Goal: Task Accomplishment & Management: Complete application form

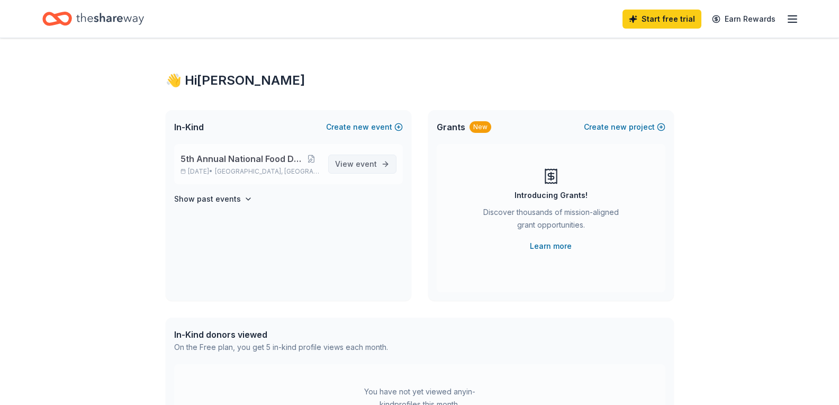
click at [376, 167] on span "event" at bounding box center [366, 163] width 21 height 9
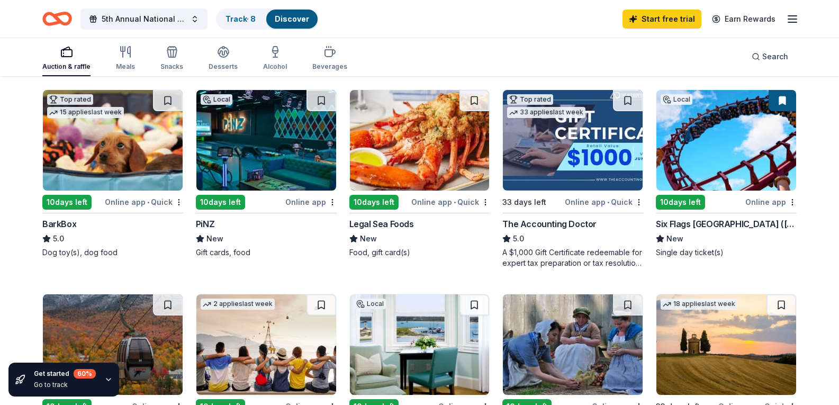
scroll to position [318, 0]
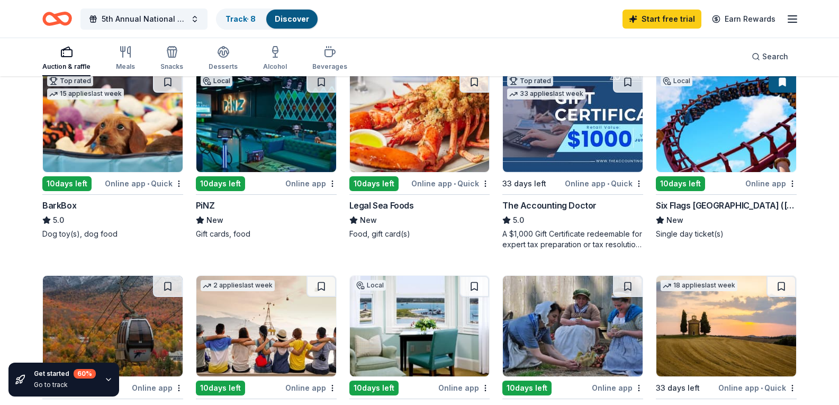
click at [715, 212] on div "Six Flags New England (Agawam)" at bounding box center [726, 205] width 141 height 13
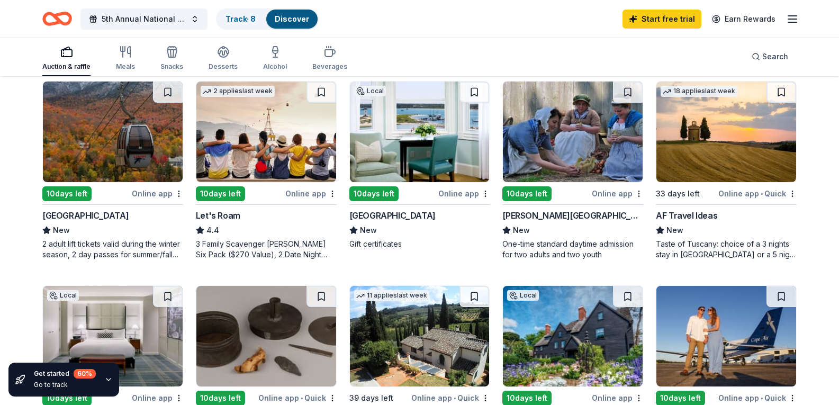
scroll to position [529, 0]
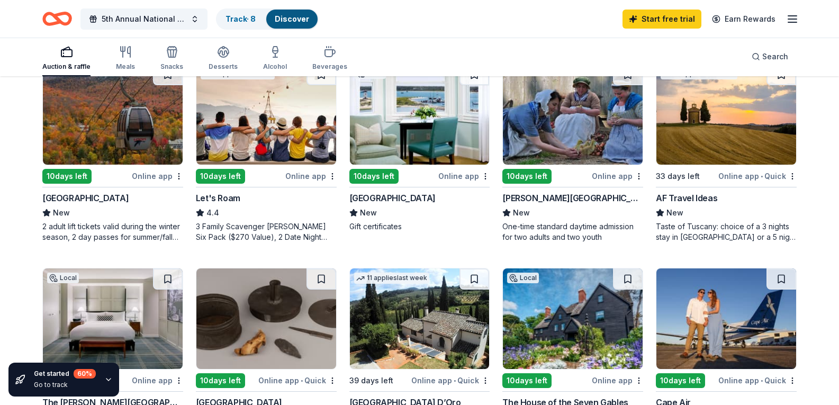
click at [94, 204] on div "Loon Mountain Resort" at bounding box center [85, 198] width 86 height 13
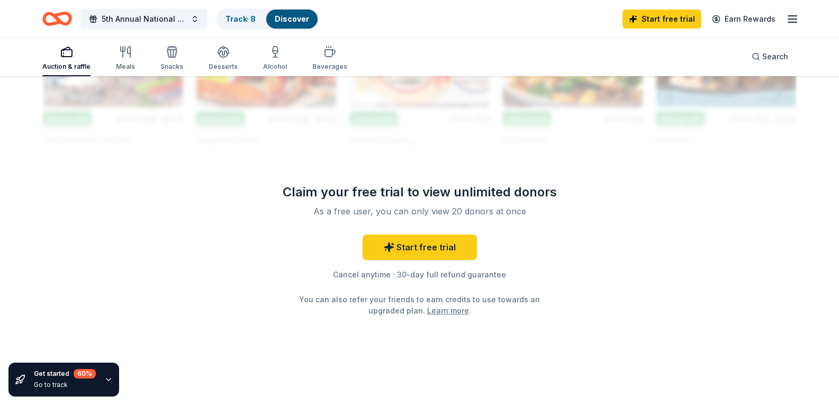
scroll to position [1059, 0]
click at [446, 260] on link "Start free trial" at bounding box center [420, 246] width 114 height 25
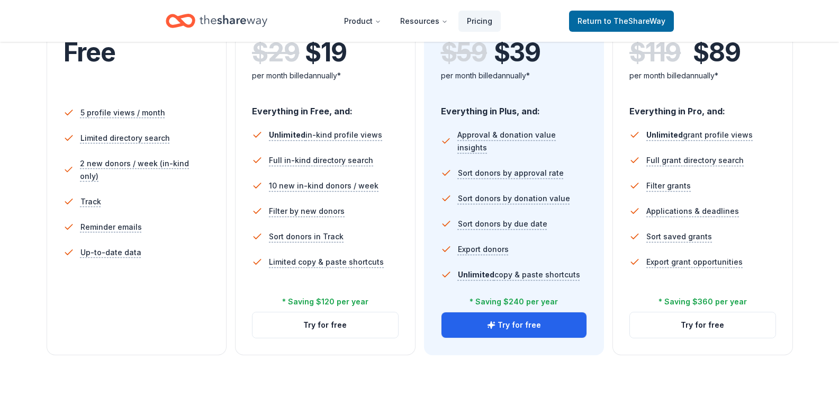
scroll to position [265, 0]
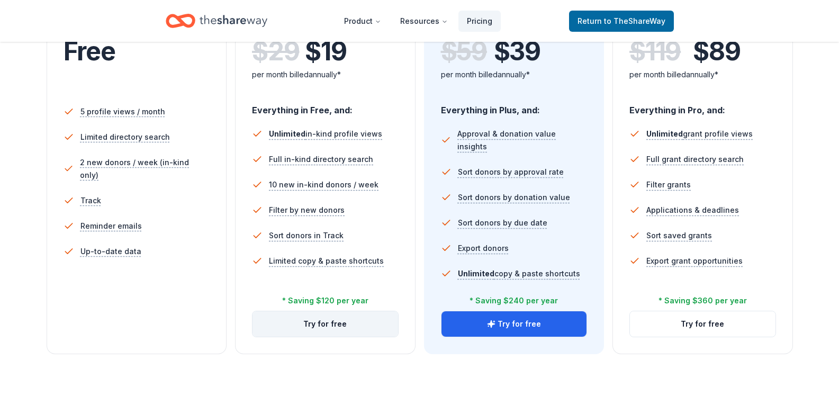
click at [328, 326] on button "Try for free" at bounding box center [325, 323] width 146 height 25
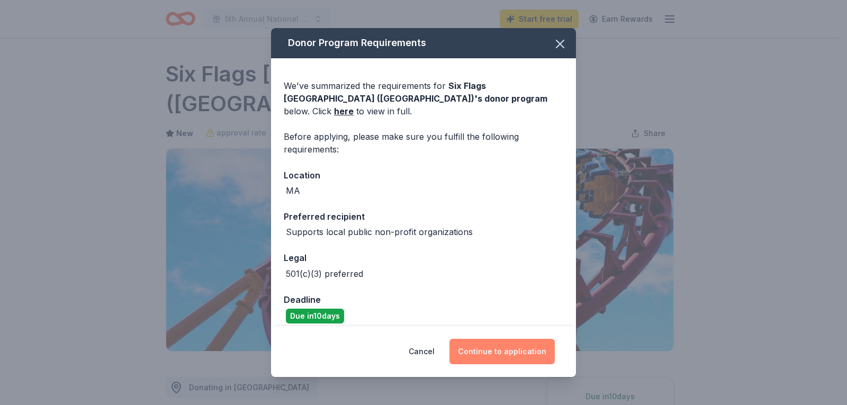
click at [511, 349] on button "Continue to application" at bounding box center [501, 351] width 105 height 25
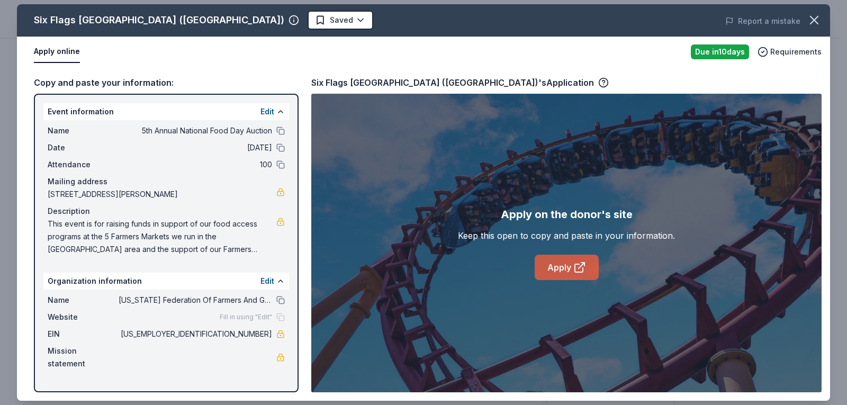
click at [563, 268] on link "Apply" at bounding box center [567, 267] width 64 height 25
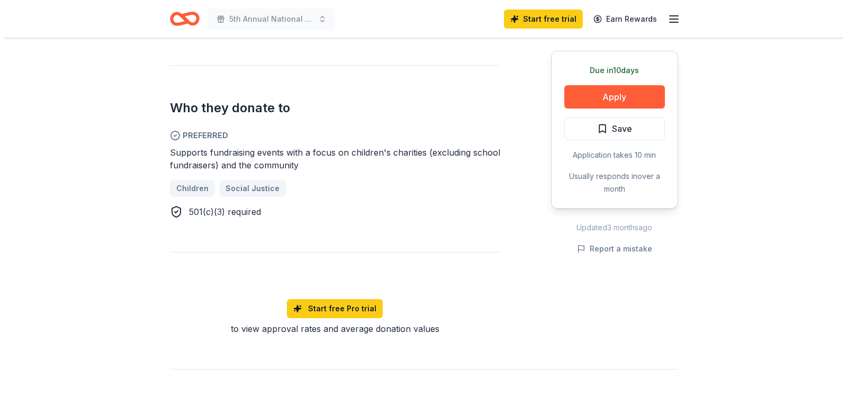
scroll to position [635, 0]
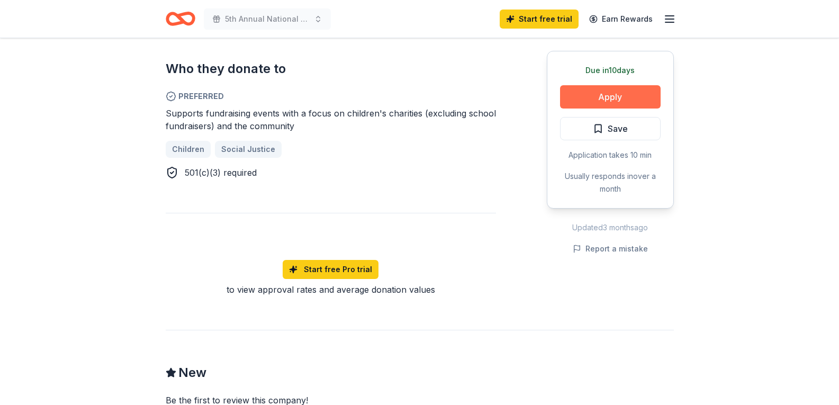
click at [611, 92] on button "Apply" at bounding box center [610, 96] width 101 height 23
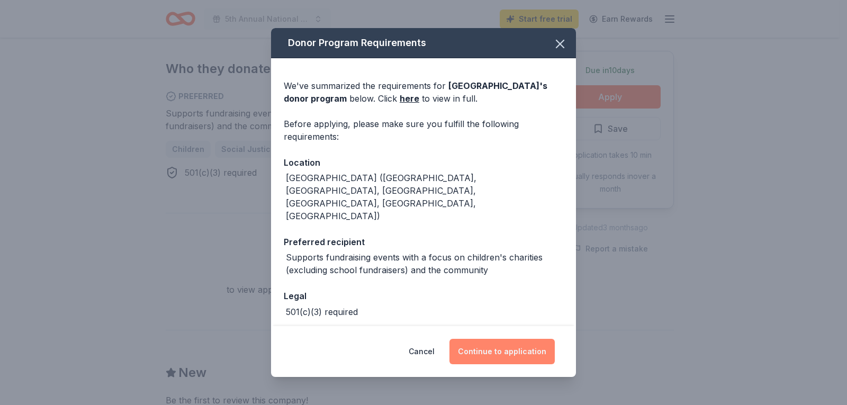
click at [520, 354] on button "Continue to application" at bounding box center [501, 351] width 105 height 25
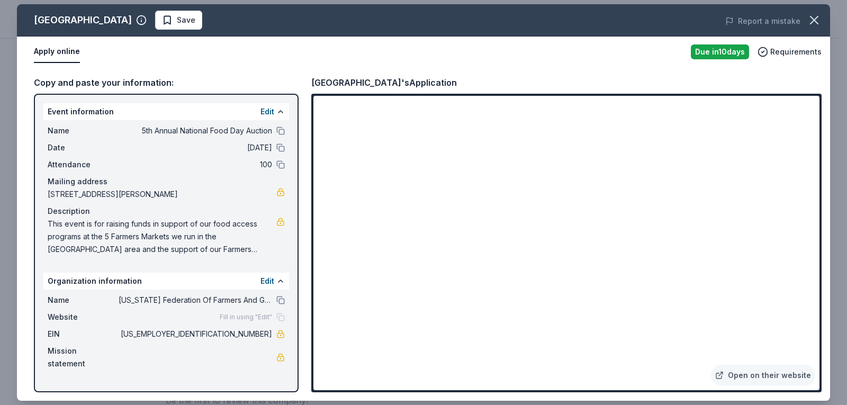
click at [11, 158] on div "Loon Mountain Resort Save Report a mistake Apply online Due in 10 days Requirem…" at bounding box center [423, 202] width 847 height 405
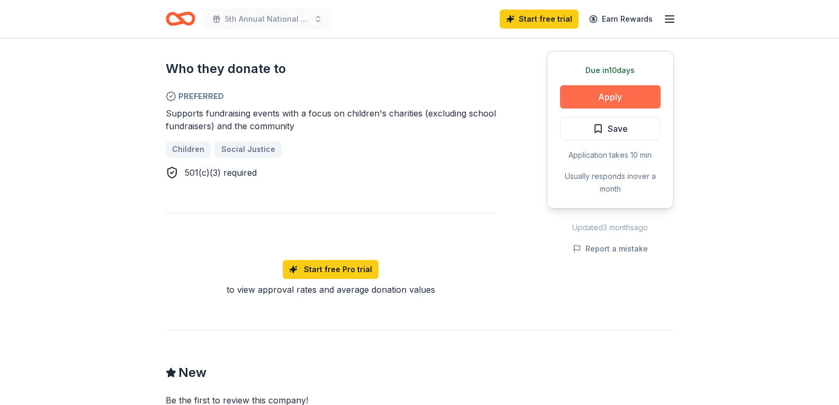
click at [609, 100] on button "Apply" at bounding box center [610, 96] width 101 height 23
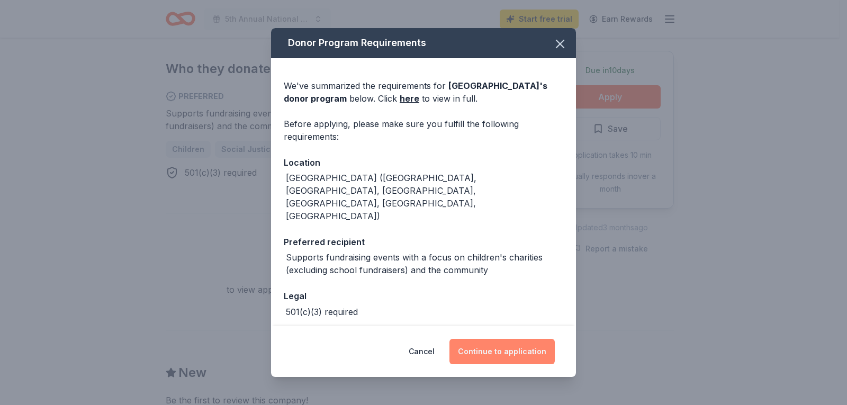
click at [512, 352] on button "Continue to application" at bounding box center [501, 351] width 105 height 25
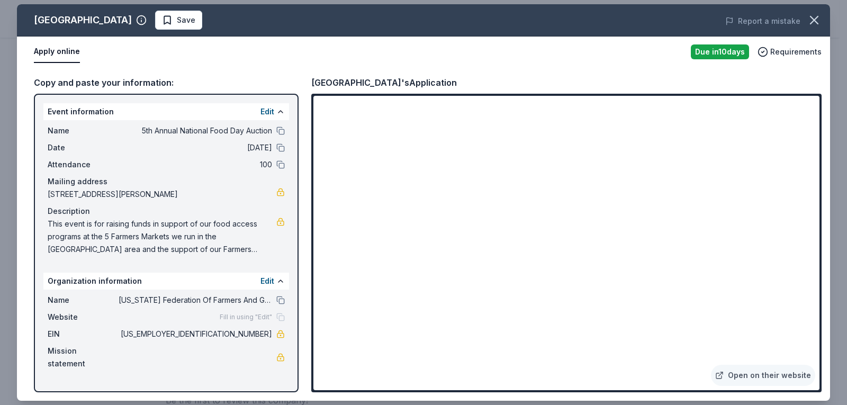
click at [22, 190] on div "Copy and paste your information: Event information Edit Name 5th Annual Nationa…" at bounding box center [423, 233] width 813 height 333
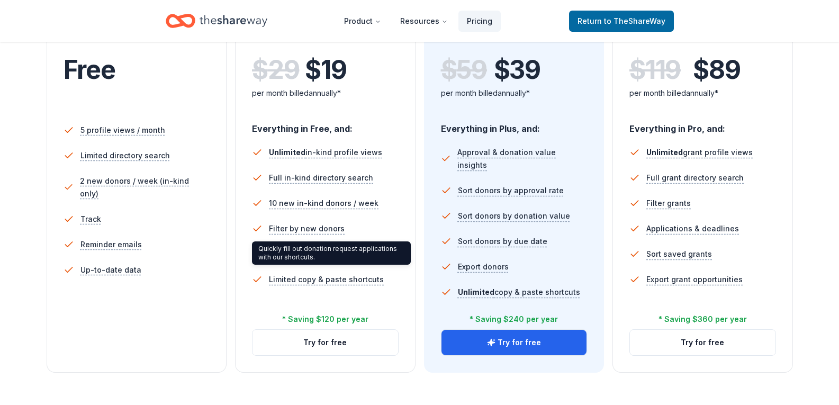
scroll to position [265, 0]
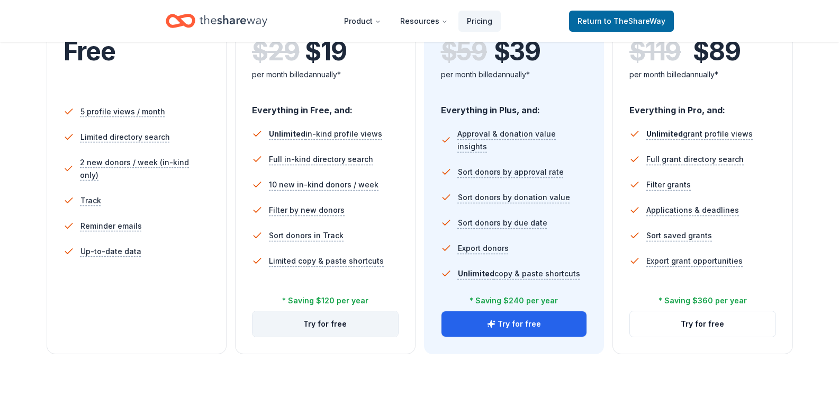
click at [321, 326] on button "Try for free" at bounding box center [325, 323] width 146 height 25
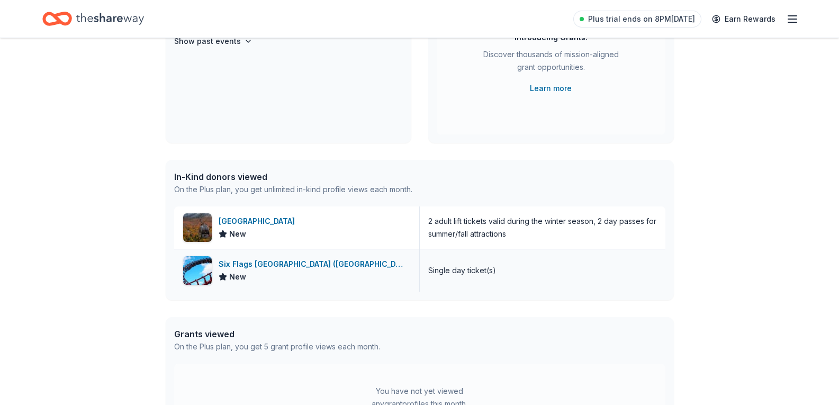
scroll to position [159, 0]
click at [309, 264] on div "Six Flags [GEOGRAPHIC_DATA] ([GEOGRAPHIC_DATA])" at bounding box center [315, 263] width 192 height 13
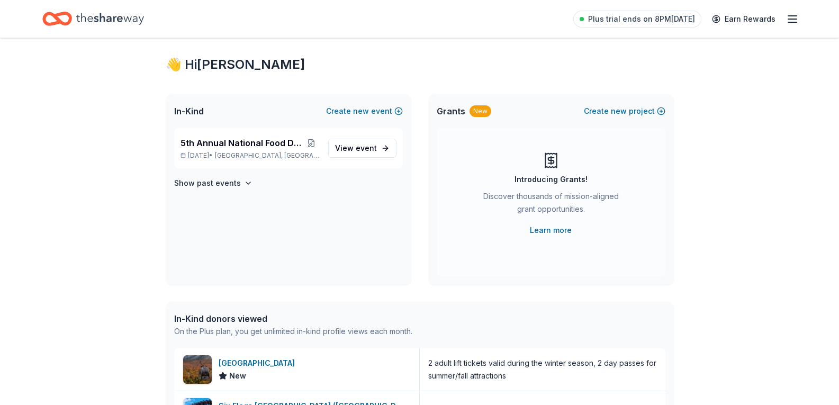
scroll to position [0, 0]
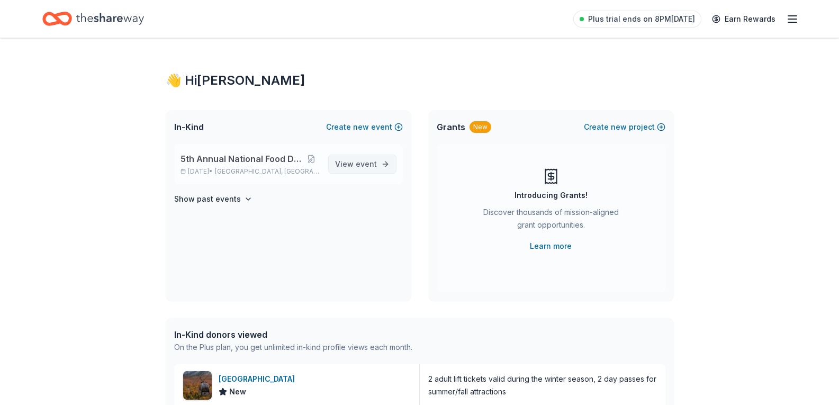
click at [362, 166] on span "event" at bounding box center [366, 163] width 21 height 9
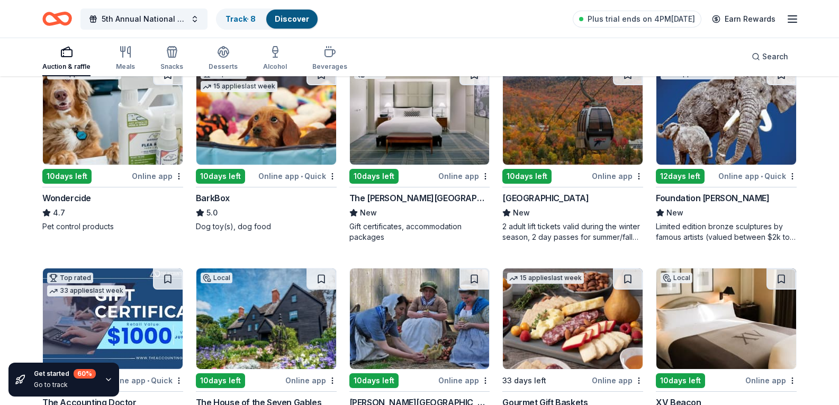
scroll to position [371, 0]
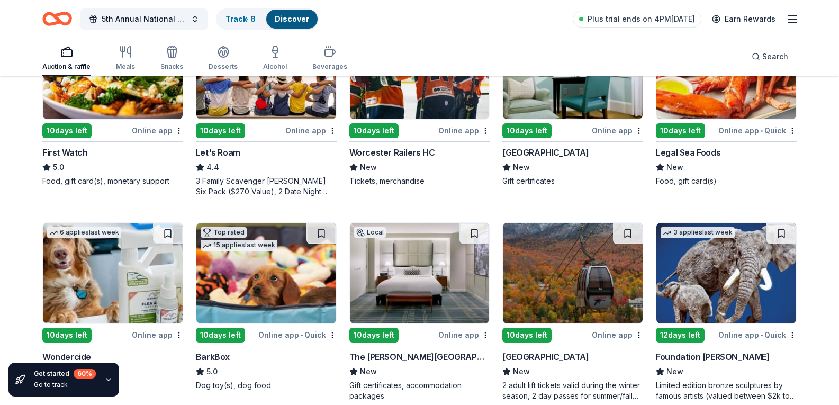
click at [226, 159] on div "Let's Roam" at bounding box center [218, 152] width 44 height 13
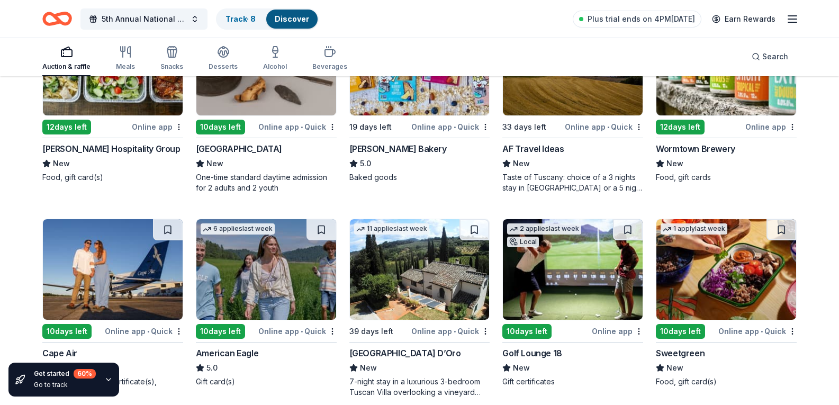
scroll to position [1006, 0]
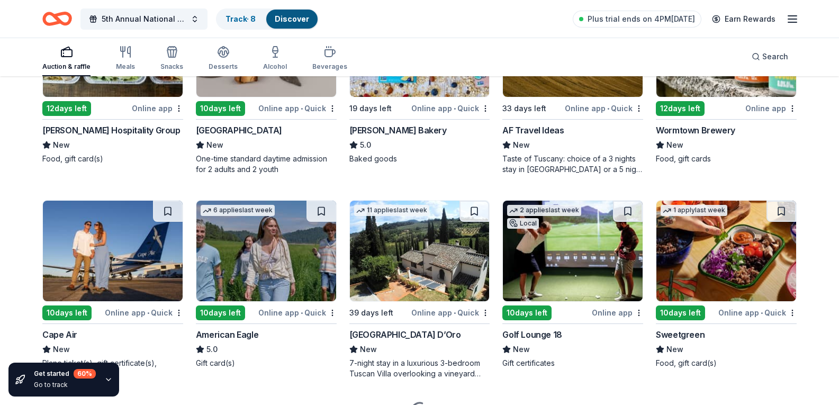
click at [103, 137] on div "Viscariello Hospitality Group" at bounding box center [111, 130] width 138 height 13
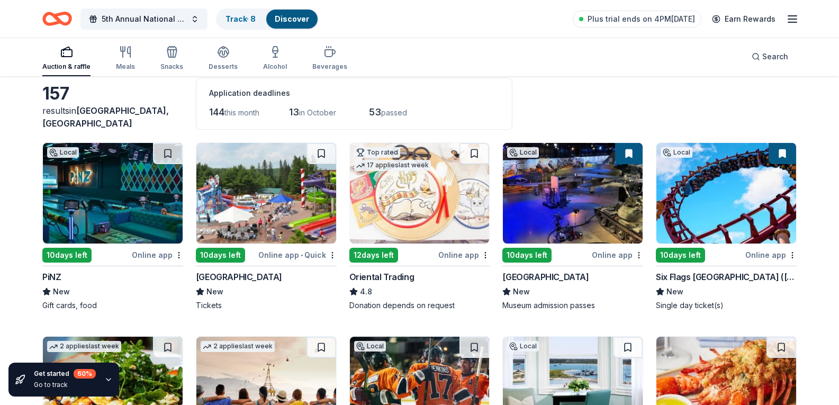
scroll to position [53, 0]
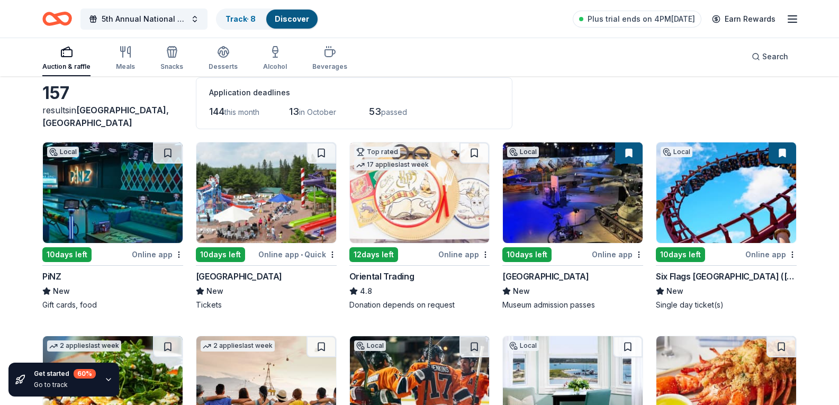
click at [407, 110] on span "passed" at bounding box center [394, 111] width 26 height 9
click at [307, 115] on span "in October" at bounding box center [317, 111] width 37 height 9
click at [251, 114] on span "this month" at bounding box center [241, 111] width 35 height 9
click at [220, 114] on span "144" at bounding box center [216, 111] width 15 height 11
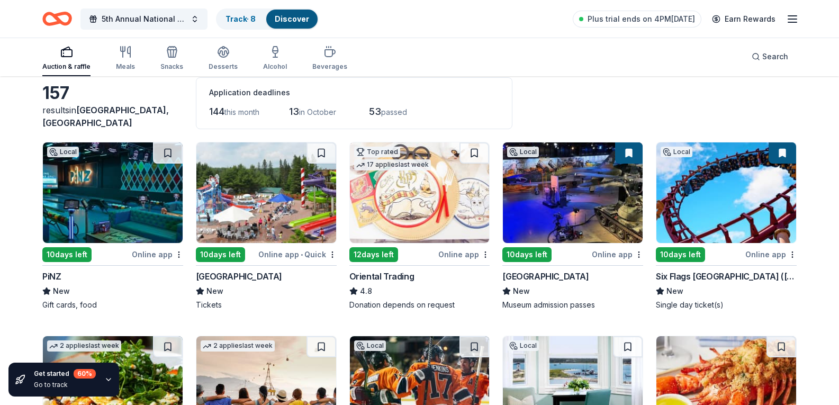
click at [311, 114] on span "in October" at bounding box center [317, 111] width 37 height 9
click at [381, 112] on span "53" at bounding box center [375, 111] width 12 height 11
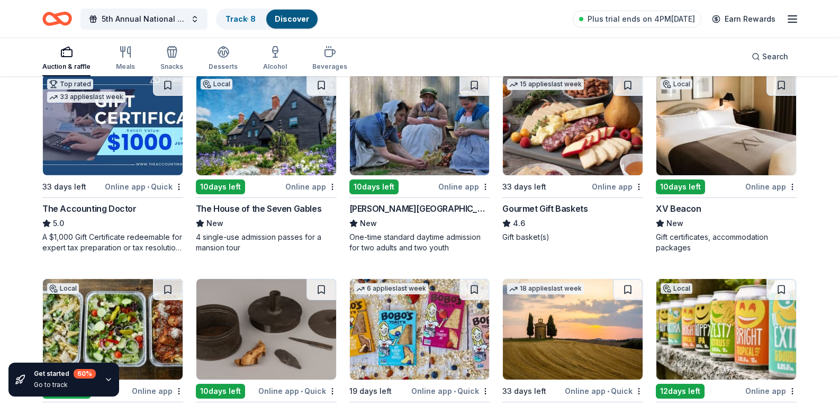
scroll to position [741, 0]
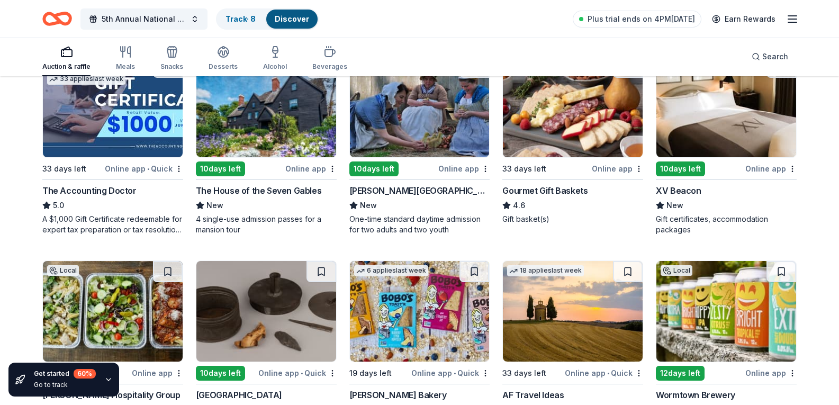
click at [409, 197] on div "Coggeshall Farm Museum" at bounding box center [419, 190] width 141 height 13
click at [281, 197] on div "The House of the Seven Gables" at bounding box center [258, 190] width 125 height 13
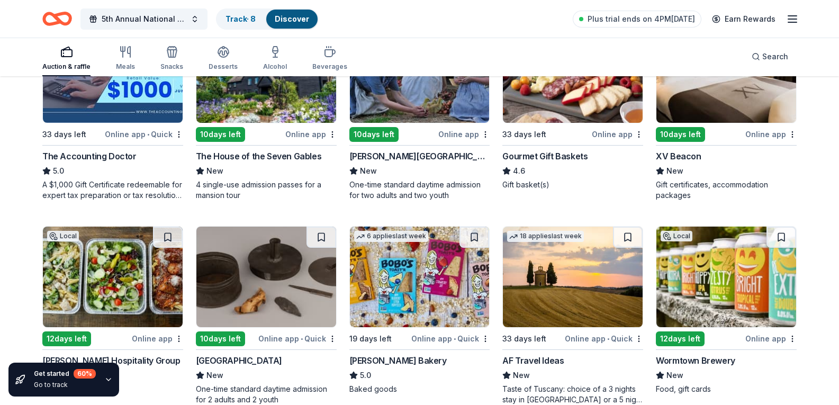
scroll to position [794, 0]
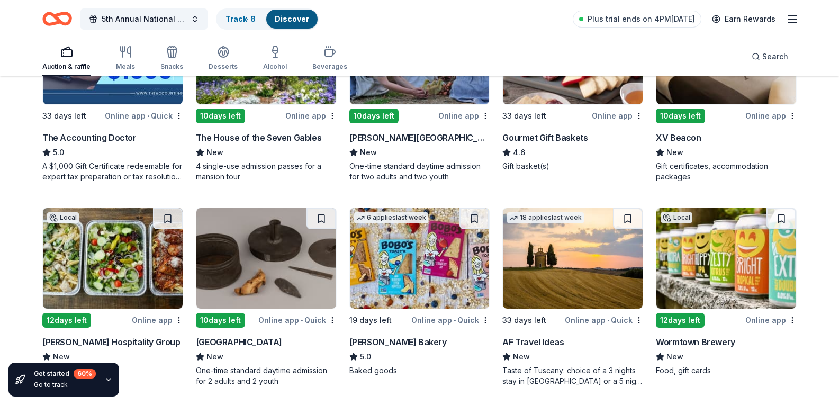
click at [607, 122] on div "Online app" at bounding box center [617, 115] width 51 height 13
click at [688, 144] on div "XV Beacon" at bounding box center [678, 137] width 45 height 13
click at [734, 159] on div "New" at bounding box center [726, 152] width 141 height 13
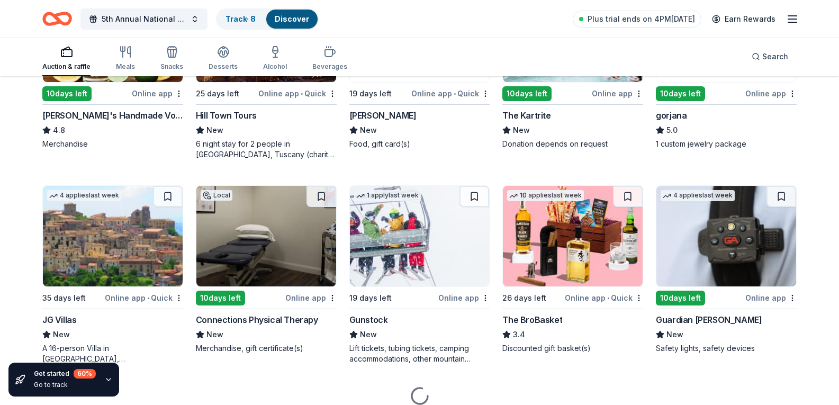
scroll to position [1482, 0]
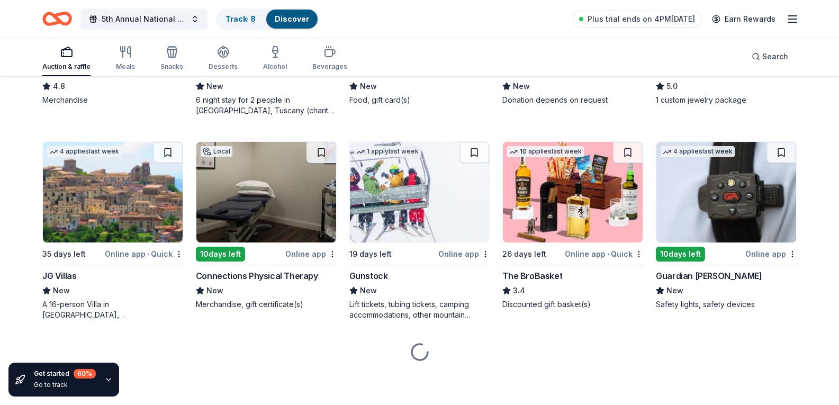
click at [772, 56] on div "Online app" at bounding box center [770, 49] width 51 height 13
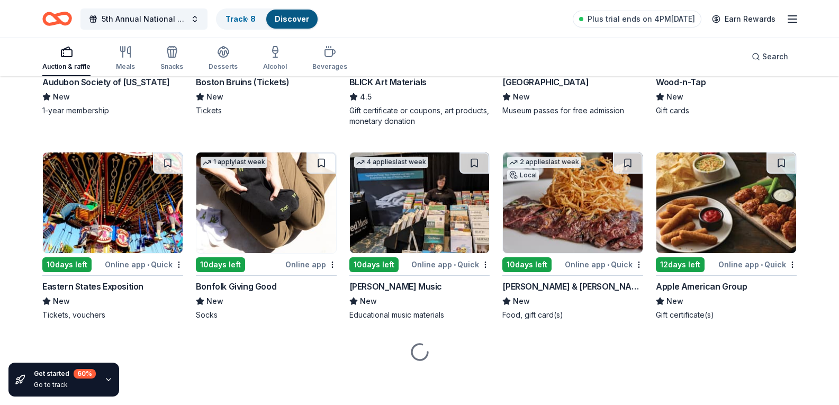
scroll to position [1906, 0]
click at [245, 88] on div "Boston Bruins (Tickets)" at bounding box center [243, 82] width 94 height 13
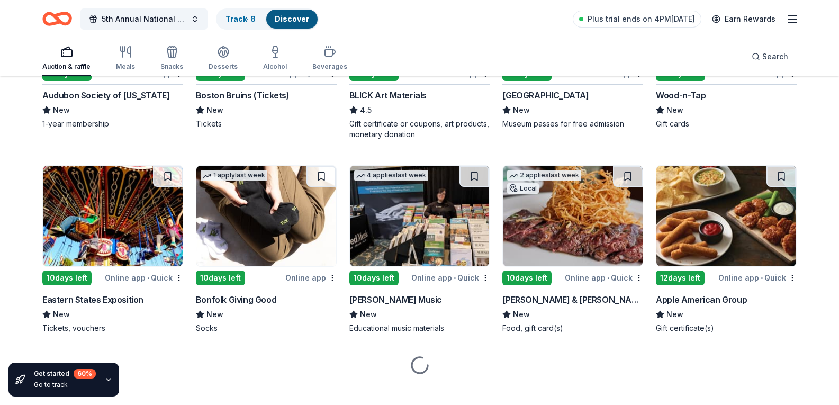
scroll to position [1853, 0]
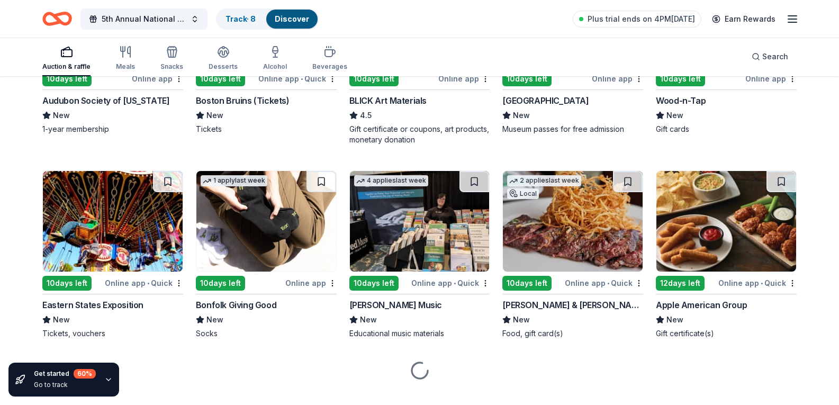
click at [771, 85] on div "Online app" at bounding box center [770, 78] width 51 height 13
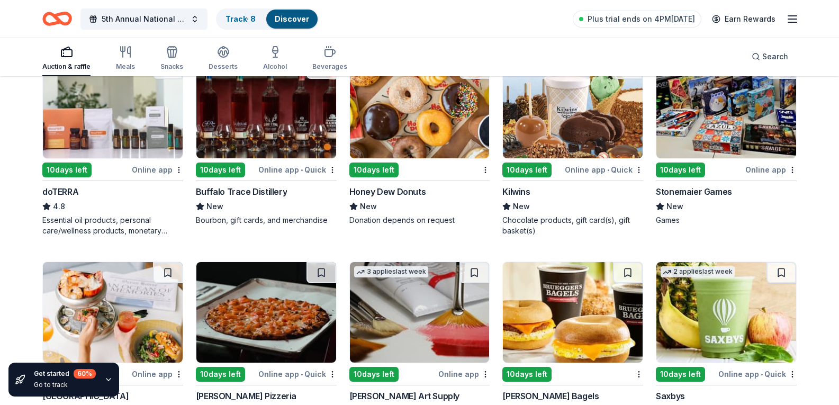
scroll to position [2178, 0]
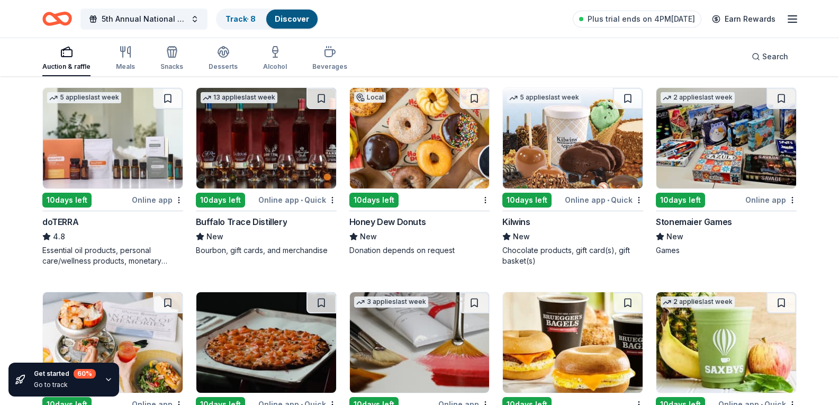
scroll to position [2284, 0]
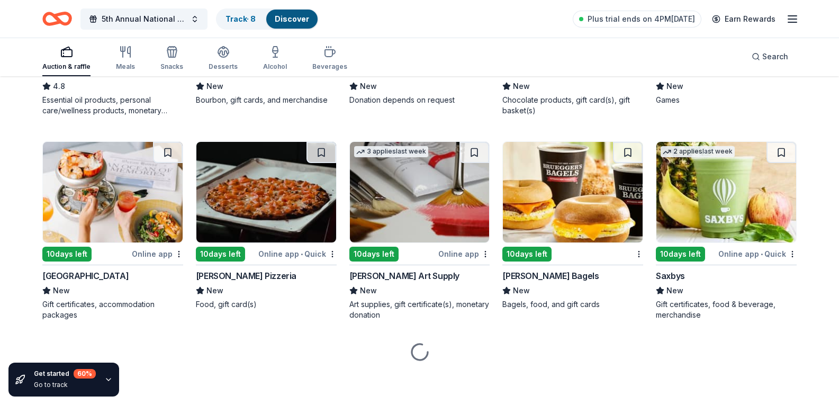
click at [698, 78] on div "Stonemaier Games" at bounding box center [694, 71] width 76 height 13
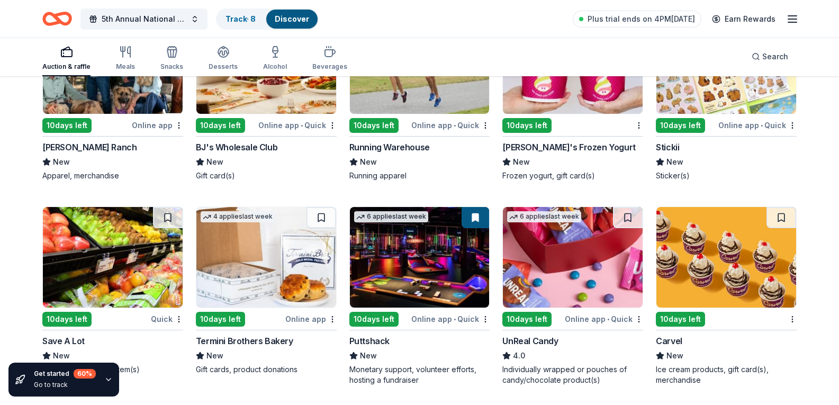
scroll to position [2602, 0]
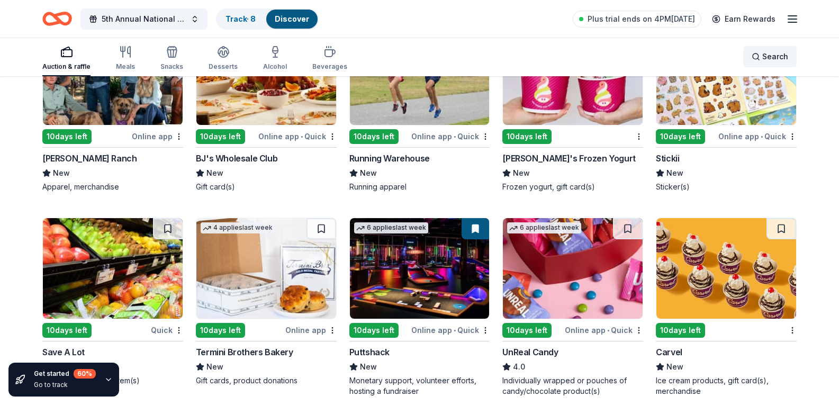
click at [767, 57] on span "Search" at bounding box center [775, 56] width 26 height 13
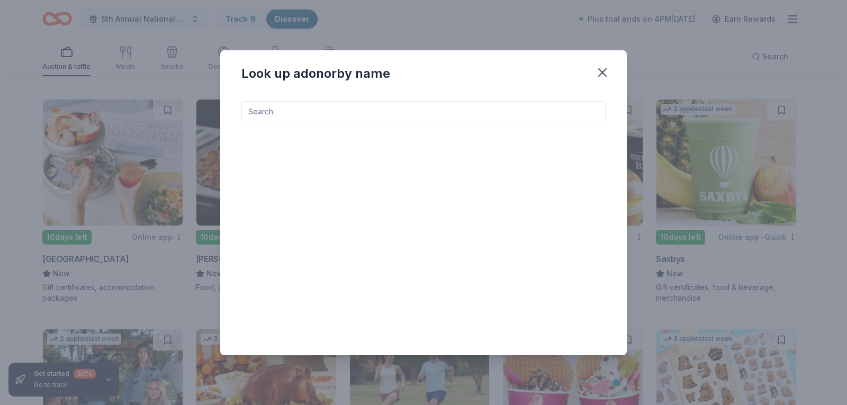
click at [414, 109] on input at bounding box center [423, 111] width 364 height 21
type input "local"
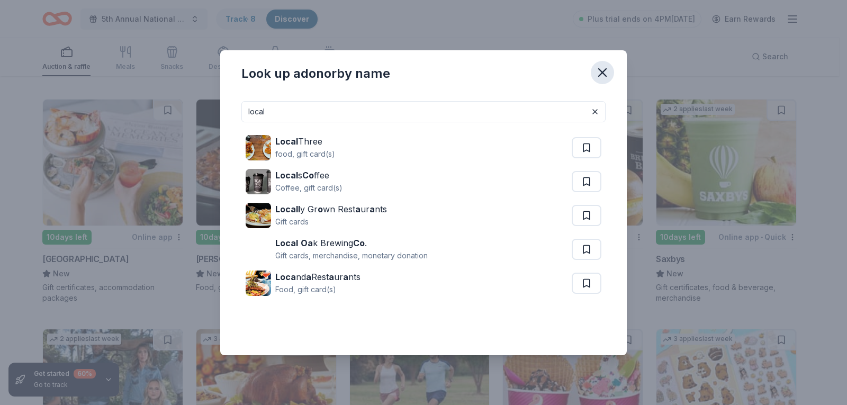
click at [600, 73] on icon "button" at bounding box center [602, 72] width 15 height 15
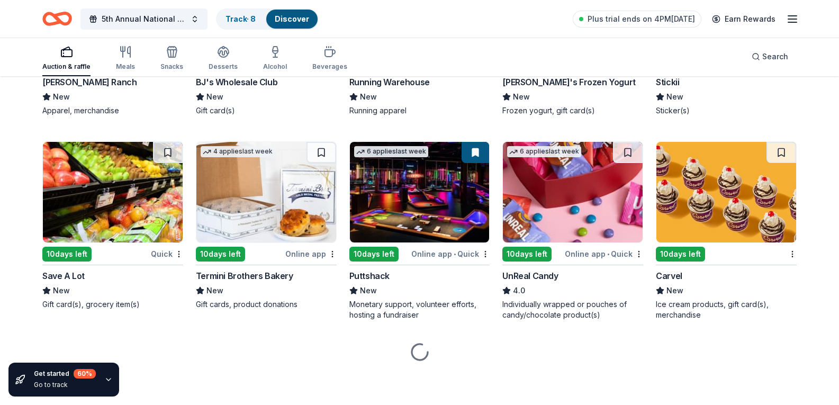
scroll to position [2919, 0]
click at [576, 88] on div "Menchie's Frozen Yogurt" at bounding box center [568, 82] width 133 height 13
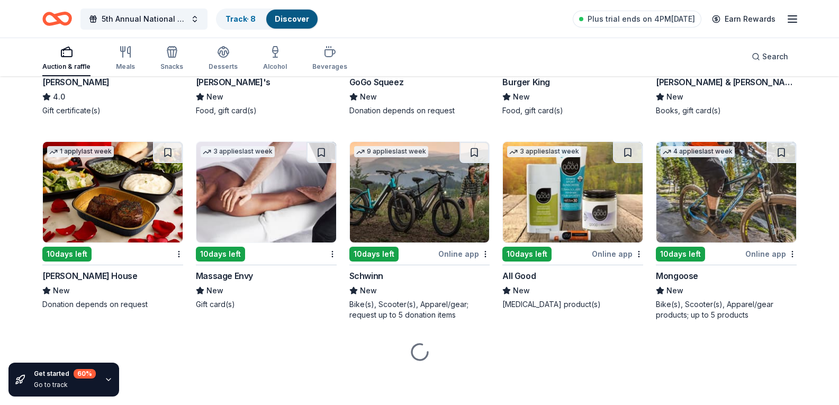
scroll to position [4444, 0]
click at [295, 20] on link "Discover" at bounding box center [292, 18] width 34 height 9
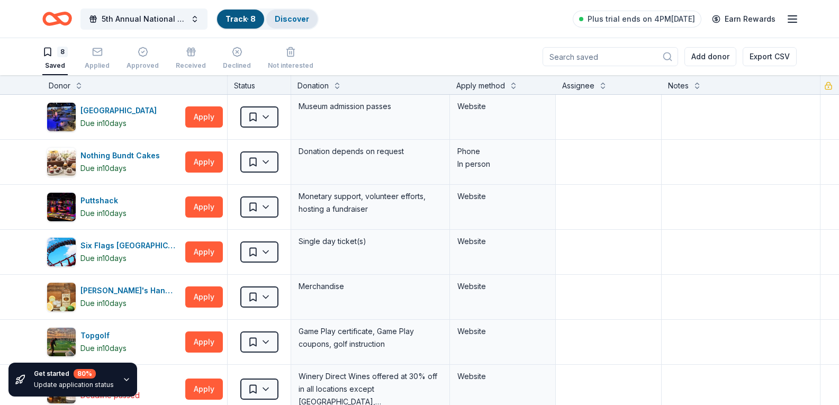
click at [281, 23] on div "Discover" at bounding box center [291, 19] width 51 height 19
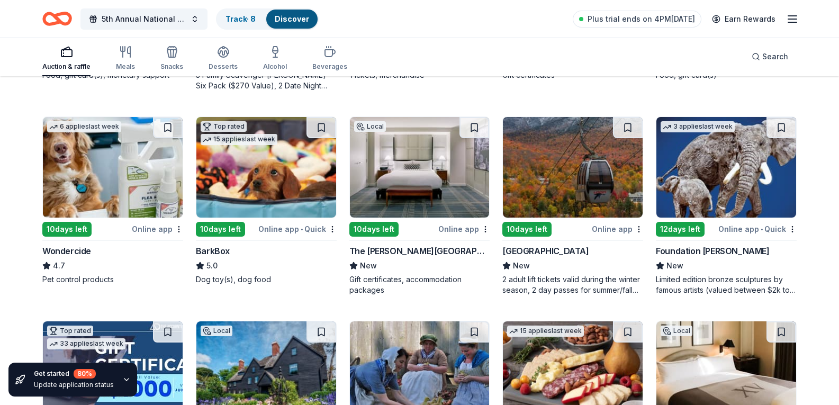
scroll to position [529, 0]
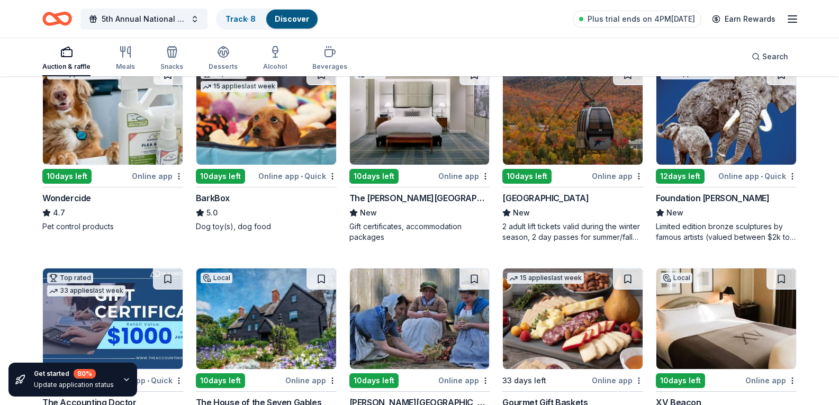
click at [280, 183] on div "Online app • Quick" at bounding box center [297, 175] width 78 height 13
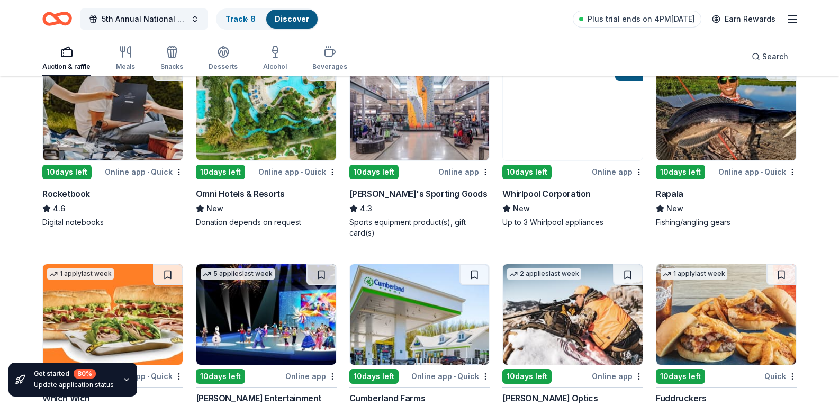
scroll to position [3070, 0]
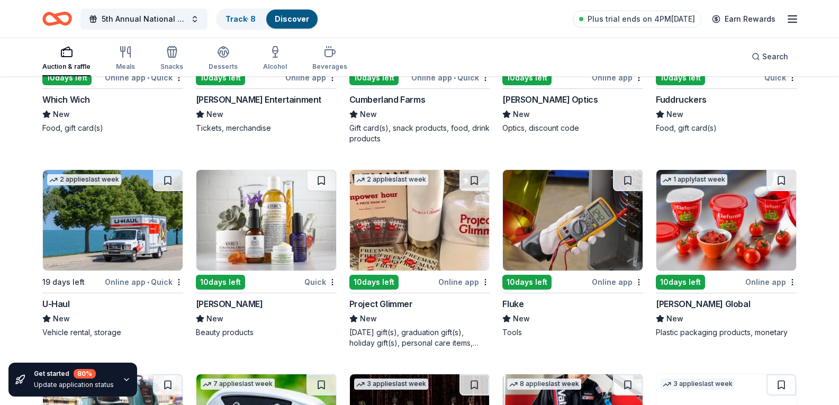
scroll to position [3282, 0]
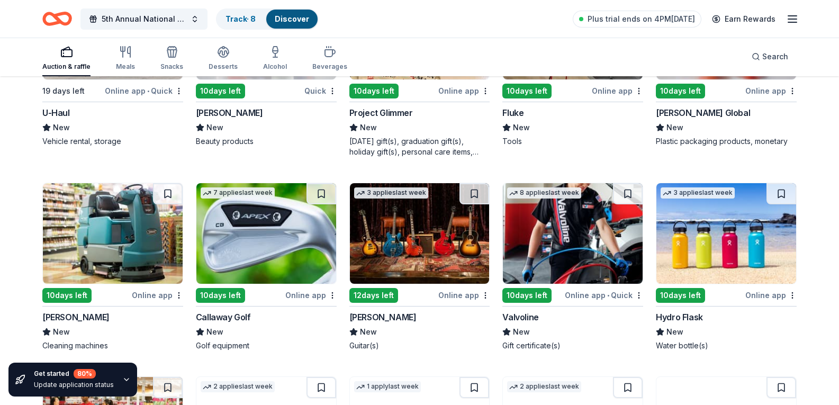
scroll to position [3441, 0]
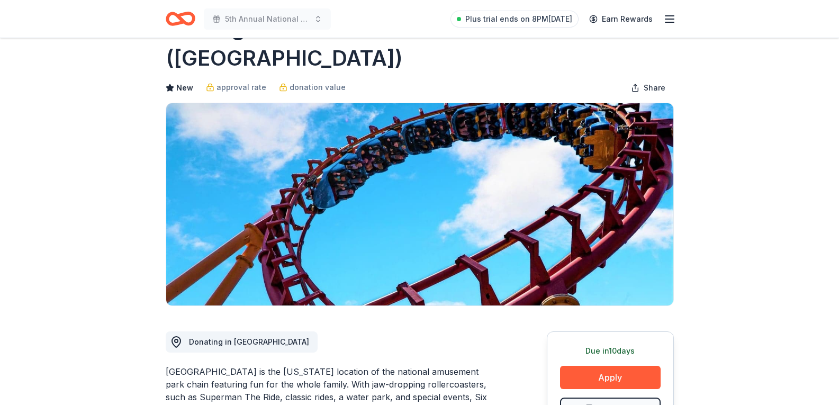
scroll to position [106, 0]
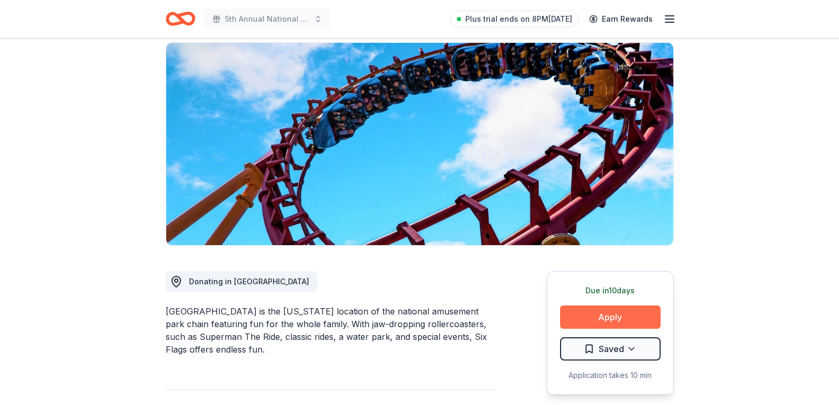
click at [615, 305] on button "Apply" at bounding box center [610, 316] width 101 height 23
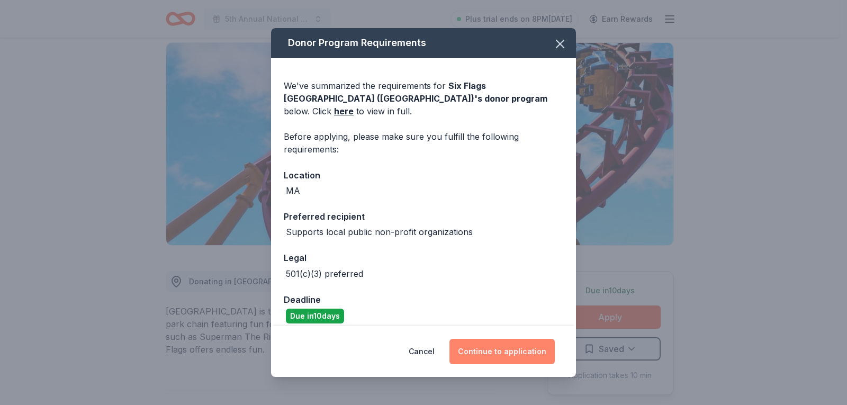
click at [510, 355] on button "Continue to application" at bounding box center [501, 351] width 105 height 25
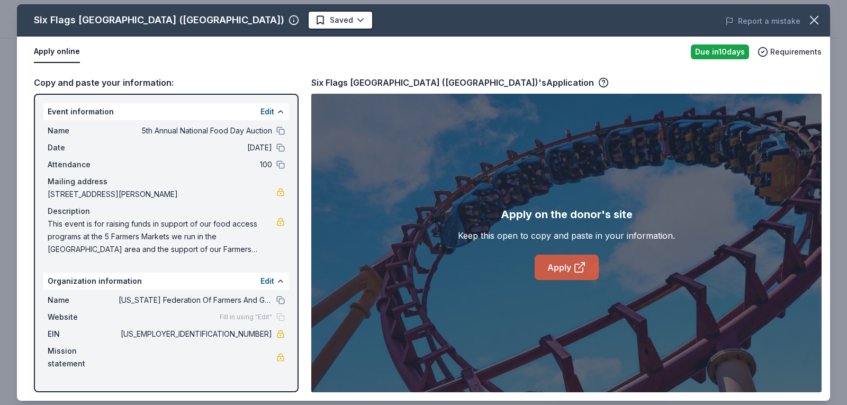
click at [556, 272] on link "Apply" at bounding box center [567, 267] width 64 height 25
click at [810, 26] on icon "button" at bounding box center [814, 20] width 15 height 15
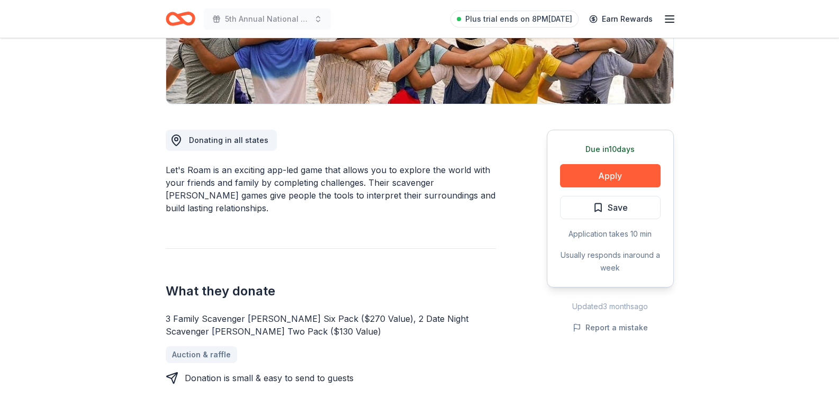
scroll to position [265, 0]
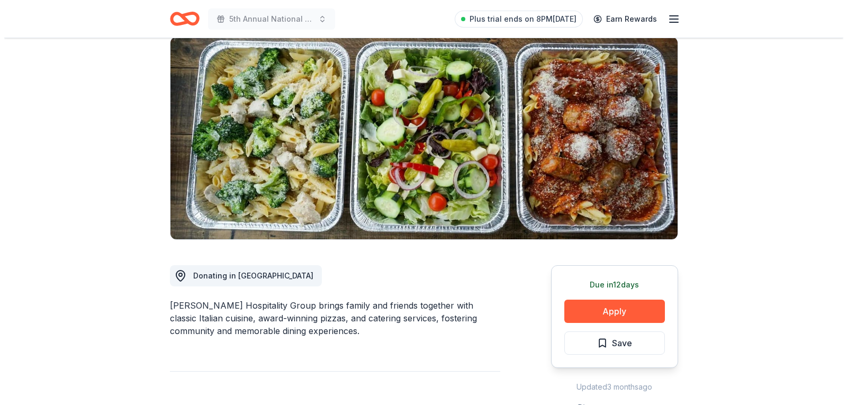
scroll to position [106, 0]
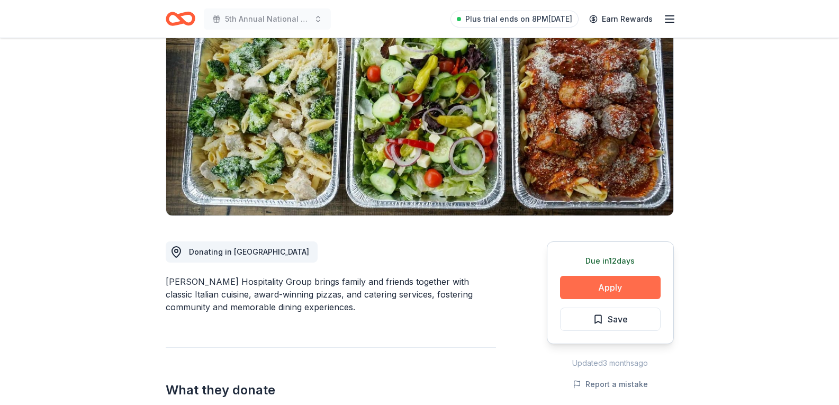
click at [627, 285] on button "Apply" at bounding box center [610, 287] width 101 height 23
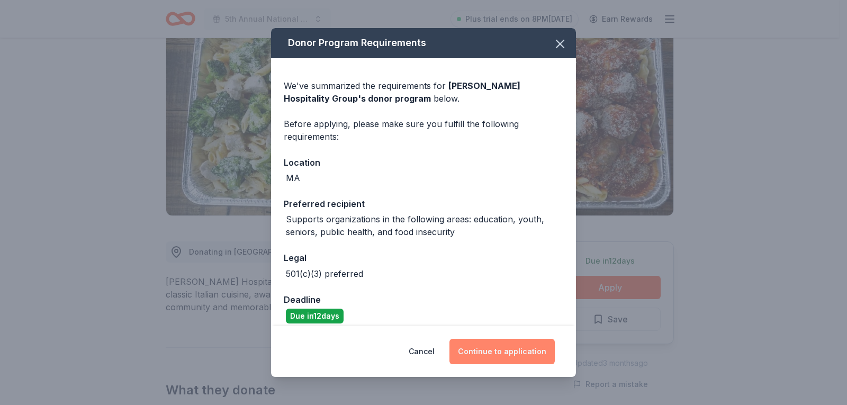
click at [477, 355] on button "Continue to application" at bounding box center [501, 351] width 105 height 25
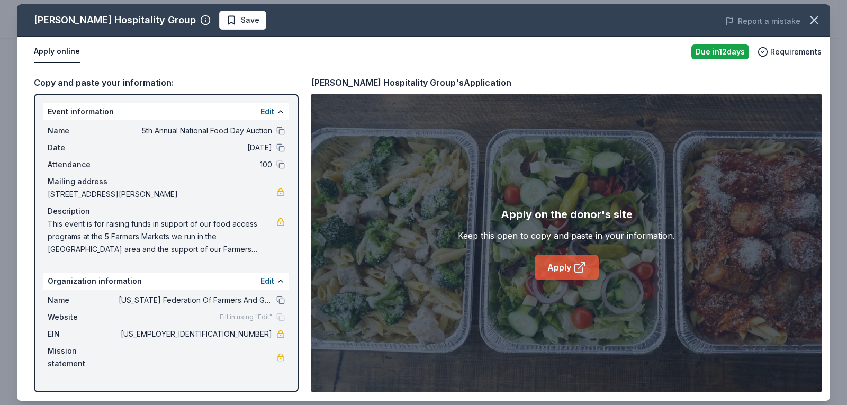
click at [552, 268] on link "Apply" at bounding box center [567, 267] width 64 height 25
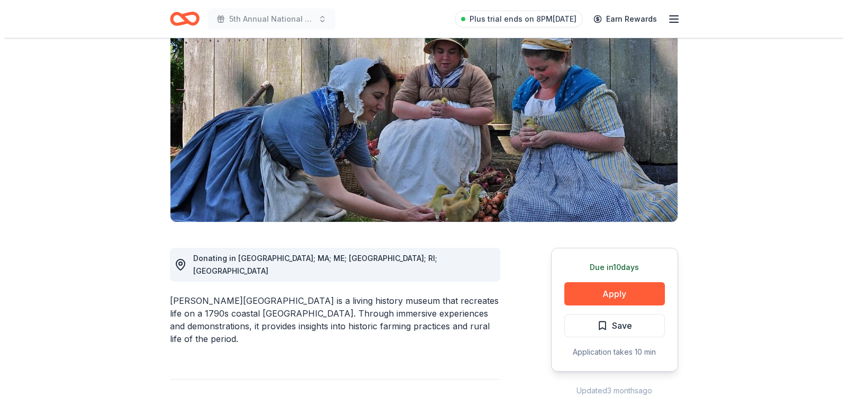
scroll to position [106, 0]
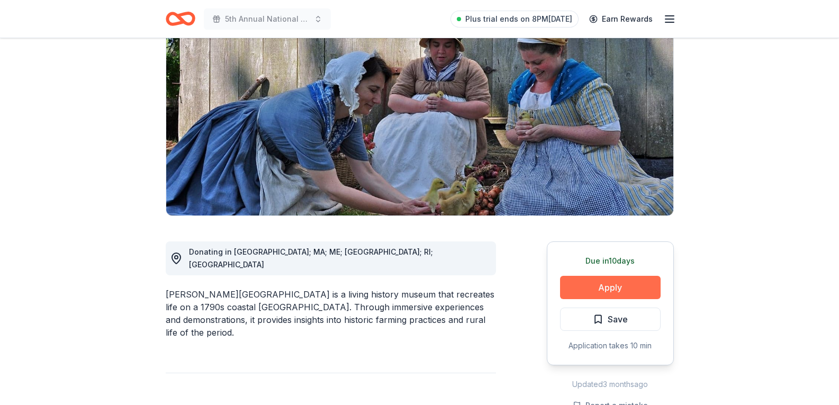
click at [624, 286] on button "Apply" at bounding box center [610, 287] width 101 height 23
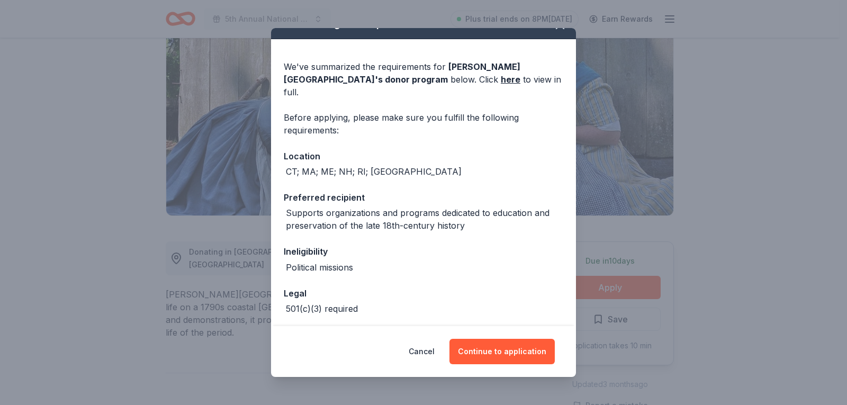
scroll to position [51, 0]
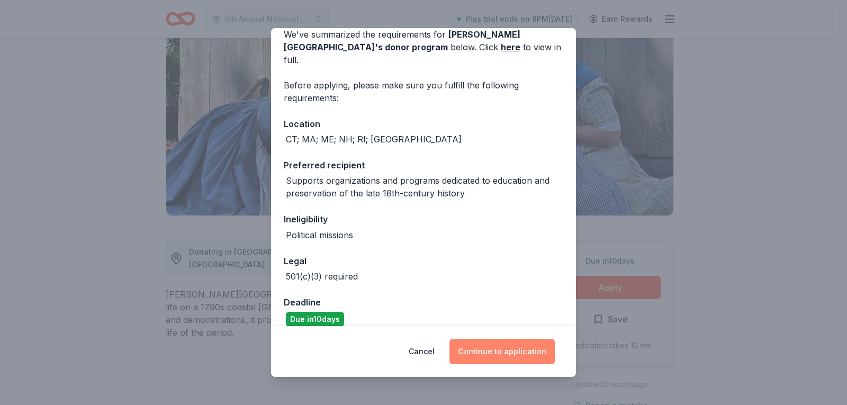
click at [527, 350] on button "Continue to application" at bounding box center [501, 351] width 105 height 25
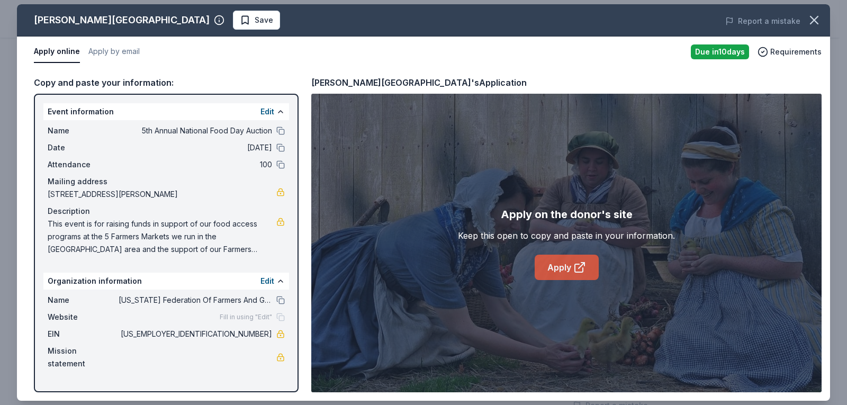
click at [558, 267] on link "Apply" at bounding box center [567, 267] width 64 height 25
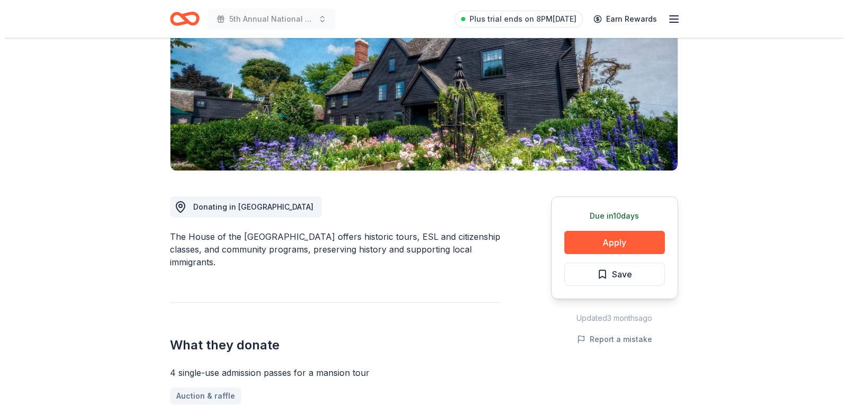
scroll to position [159, 0]
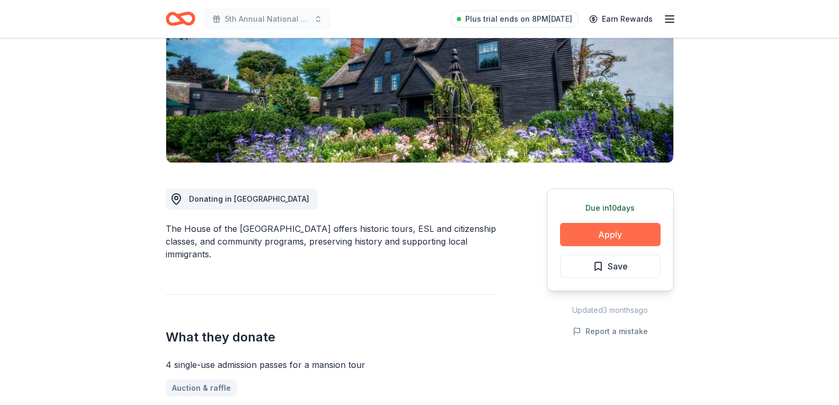
click at [610, 237] on button "Apply" at bounding box center [610, 234] width 101 height 23
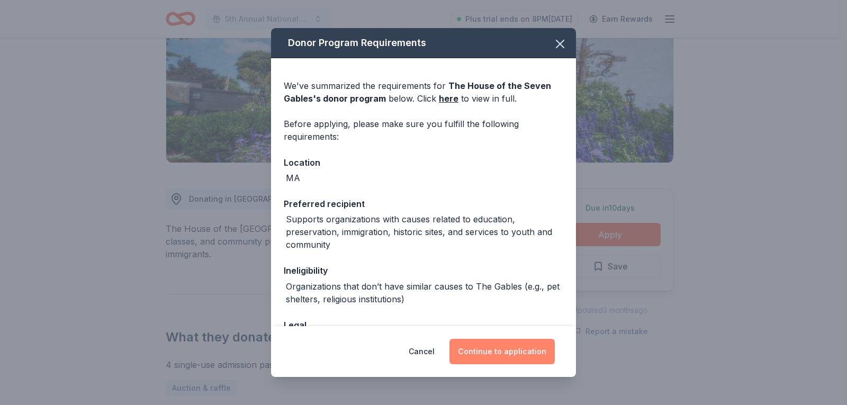
click at [507, 349] on button "Continue to application" at bounding box center [501, 351] width 105 height 25
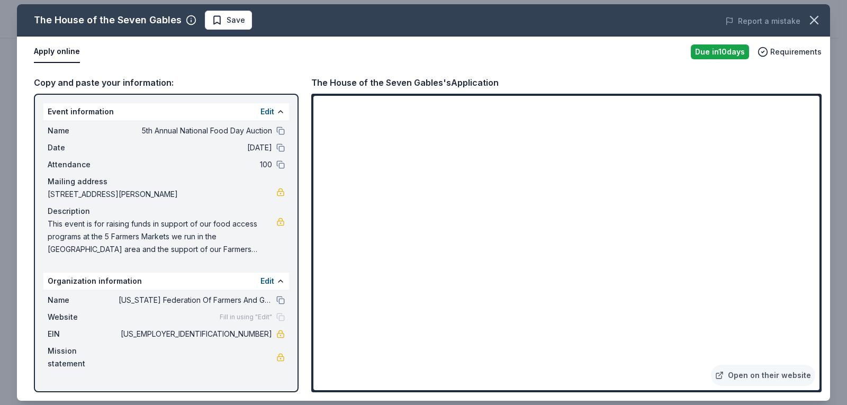
click at [23, 14] on div "The House of the Seven Gables Save" at bounding box center [261, 20] width 488 height 19
click at [31, 79] on div "Copy and paste your information: Event information Edit Name 5th Annual Nationa…" at bounding box center [423, 233] width 813 height 333
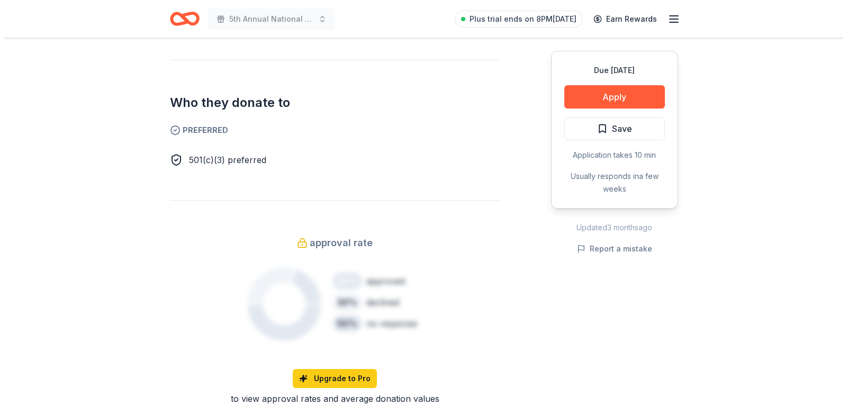
scroll to position [529, 0]
click at [614, 97] on button "Apply" at bounding box center [610, 96] width 101 height 23
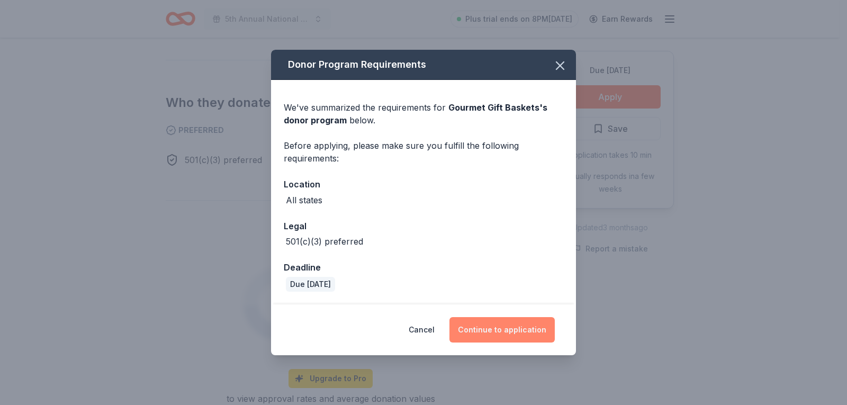
click at [524, 325] on button "Continue to application" at bounding box center [501, 329] width 105 height 25
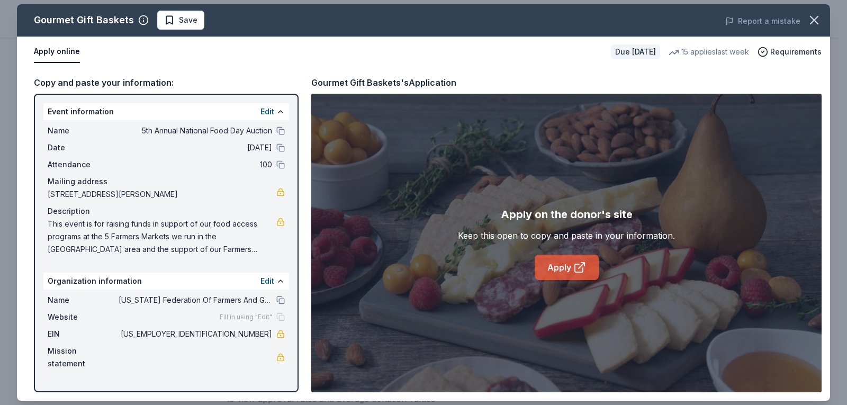
click at [552, 263] on link "Apply" at bounding box center [567, 267] width 64 height 25
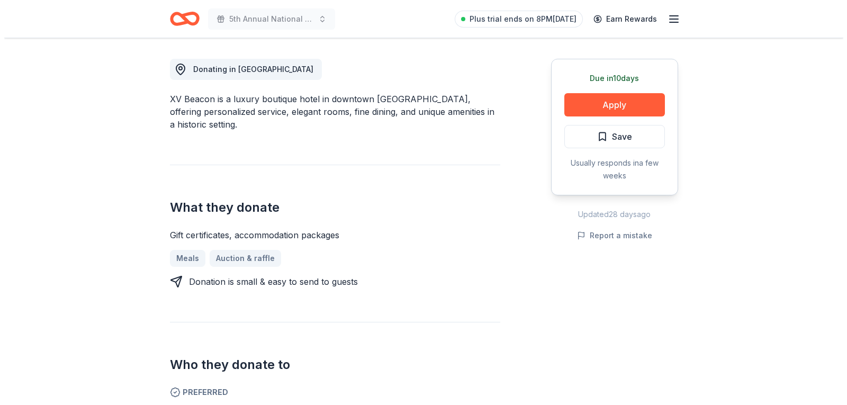
scroll to position [265, 0]
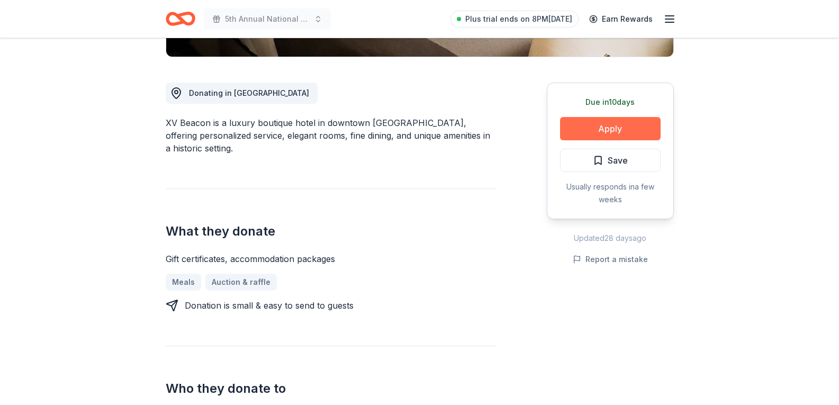
click at [629, 123] on button "Apply" at bounding box center [610, 128] width 101 height 23
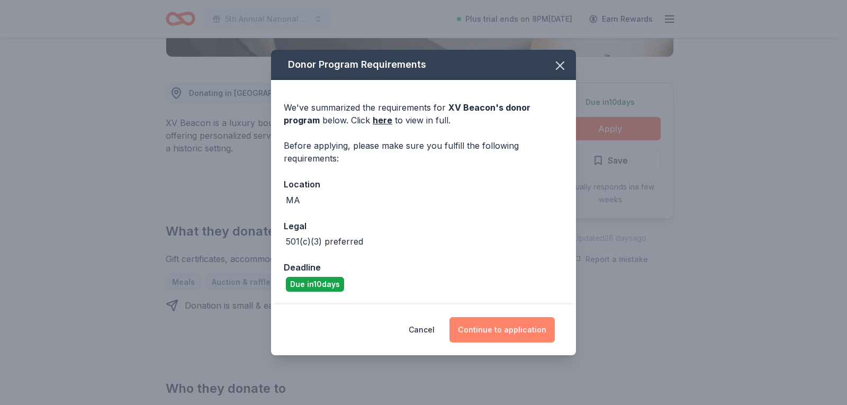
click at [506, 331] on button "Continue to application" at bounding box center [501, 329] width 105 height 25
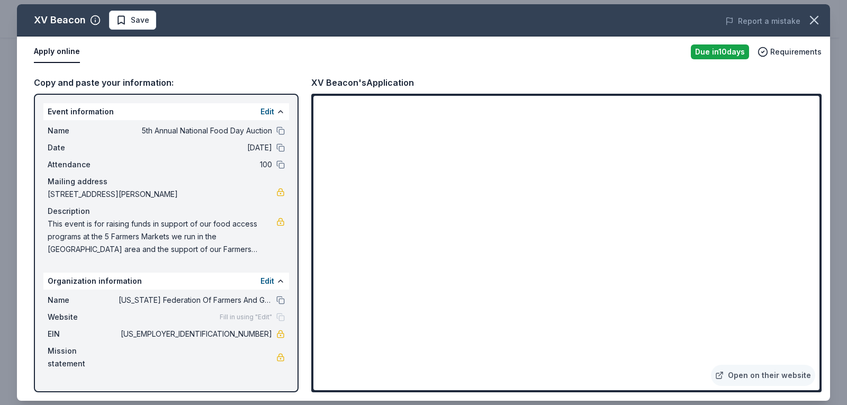
click at [19, 87] on div "Copy and paste your information: Event information Edit Name 5th Annual Nationa…" at bounding box center [423, 233] width 813 height 333
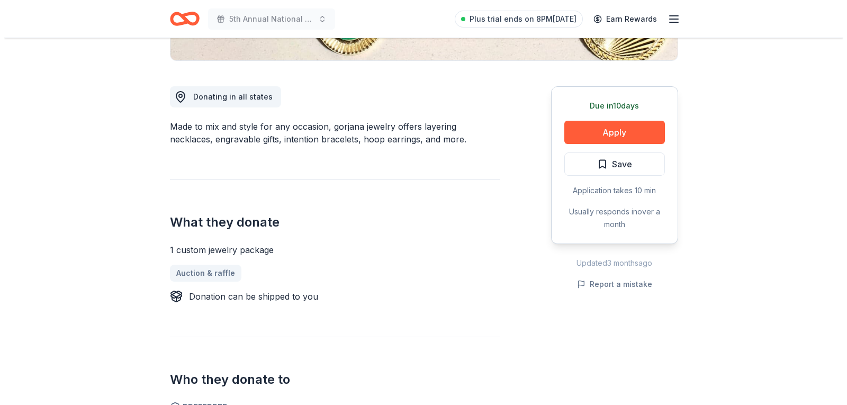
scroll to position [265, 0]
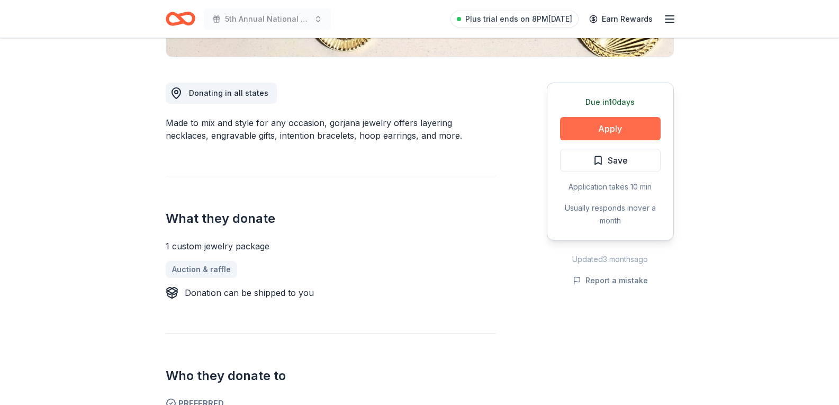
click at [611, 128] on button "Apply" at bounding box center [610, 128] width 101 height 23
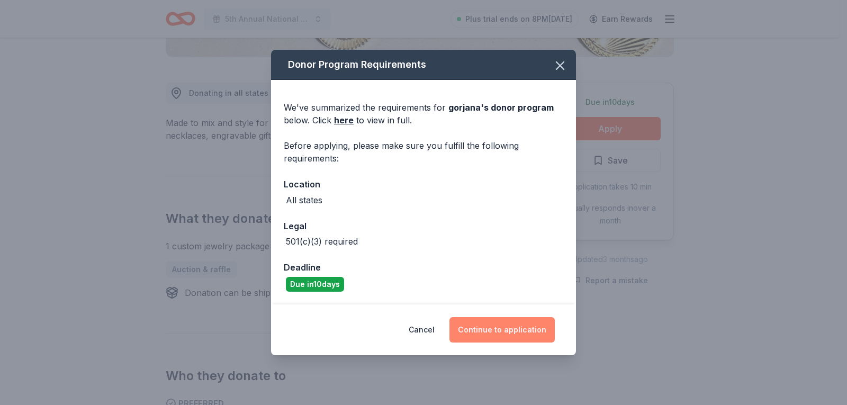
click at [518, 332] on button "Continue to application" at bounding box center [501, 329] width 105 height 25
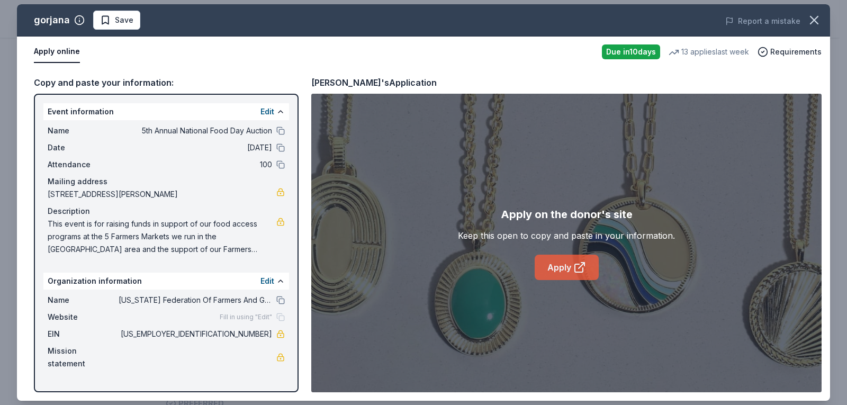
click at [563, 265] on link "Apply" at bounding box center [567, 267] width 64 height 25
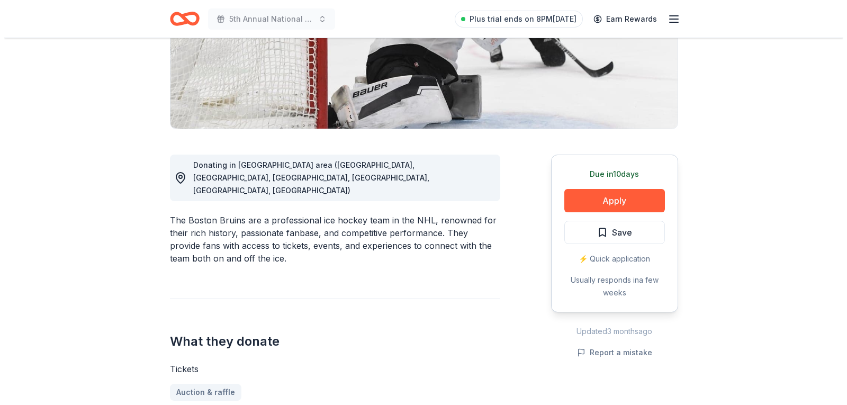
scroll to position [212, 0]
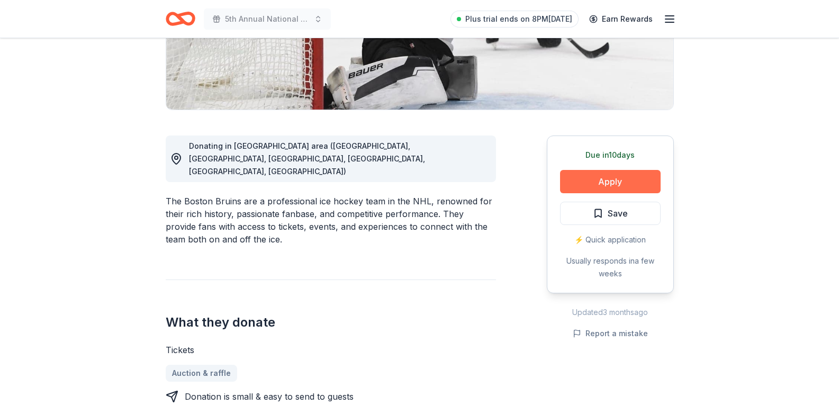
click at [618, 181] on button "Apply" at bounding box center [610, 181] width 101 height 23
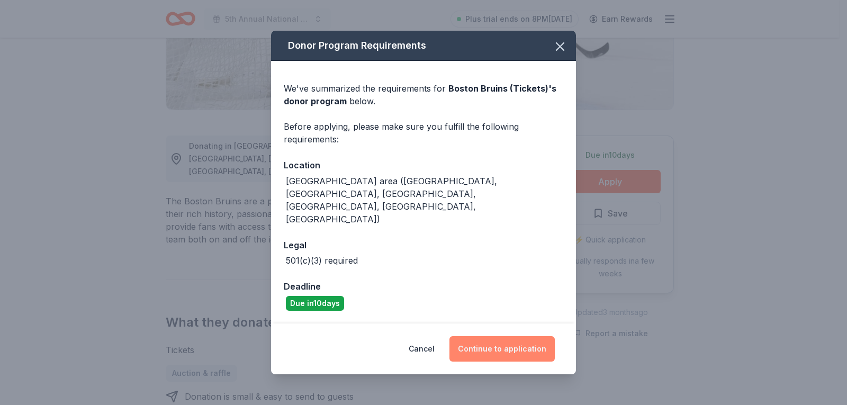
click at [502, 336] on button "Continue to application" at bounding box center [501, 348] width 105 height 25
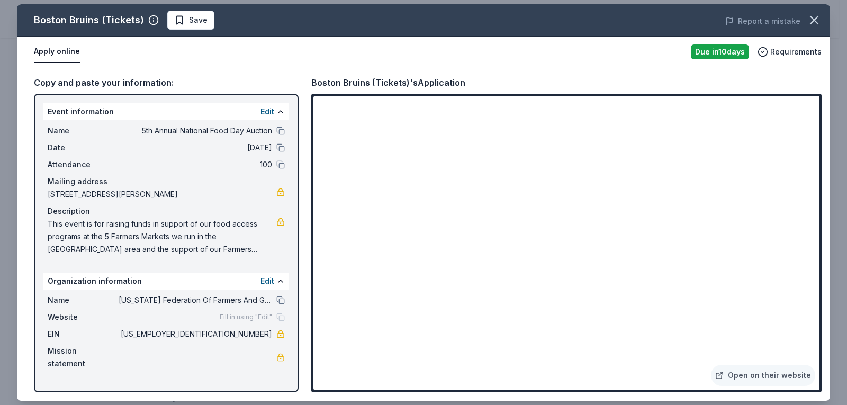
click at [25, 239] on div "Copy and paste your information: Event information Edit Name 5th Annual Nationa…" at bounding box center [423, 233] width 813 height 333
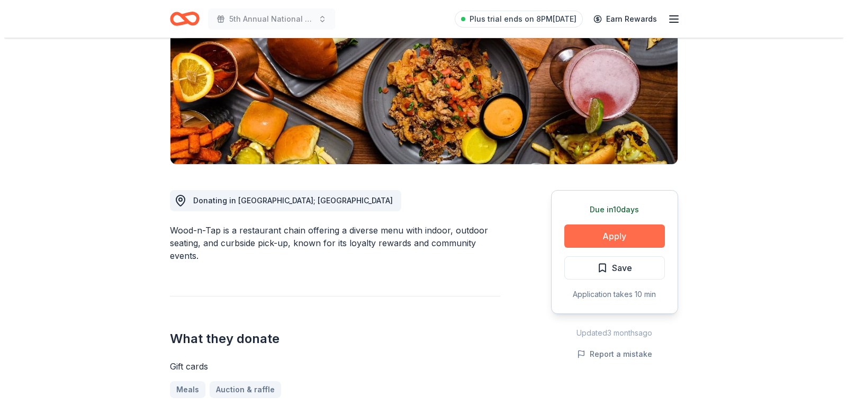
scroll to position [159, 0]
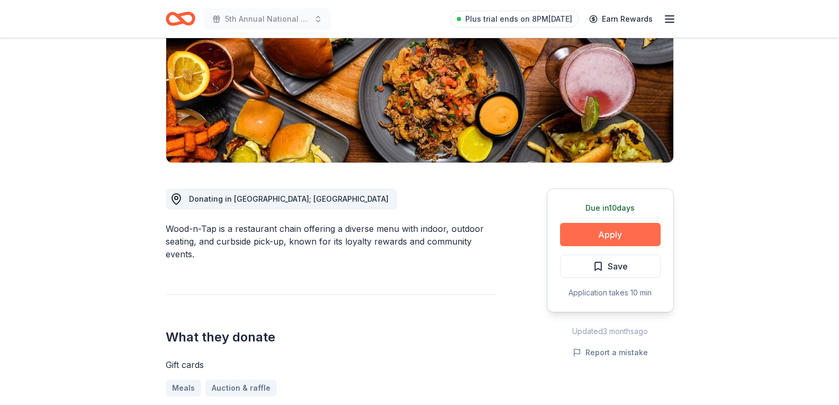
click at [596, 237] on button "Apply" at bounding box center [610, 234] width 101 height 23
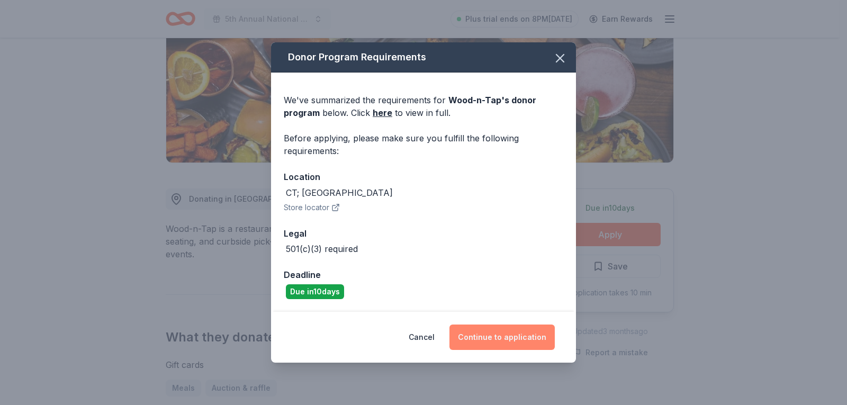
click at [507, 337] on button "Continue to application" at bounding box center [501, 336] width 105 height 25
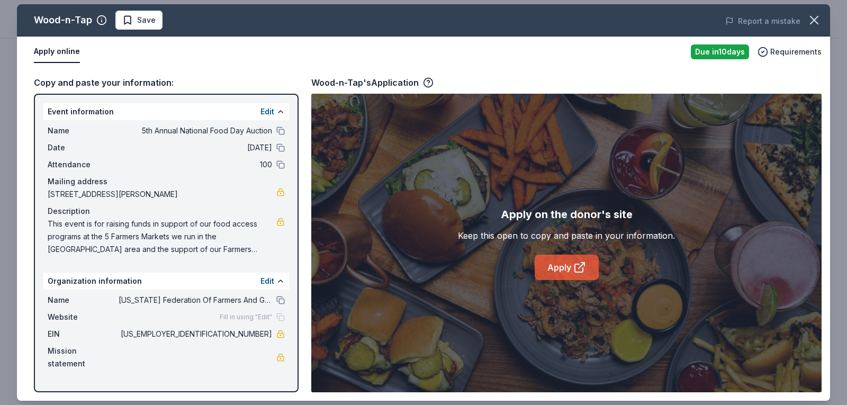
click at [563, 269] on link "Apply" at bounding box center [567, 267] width 64 height 25
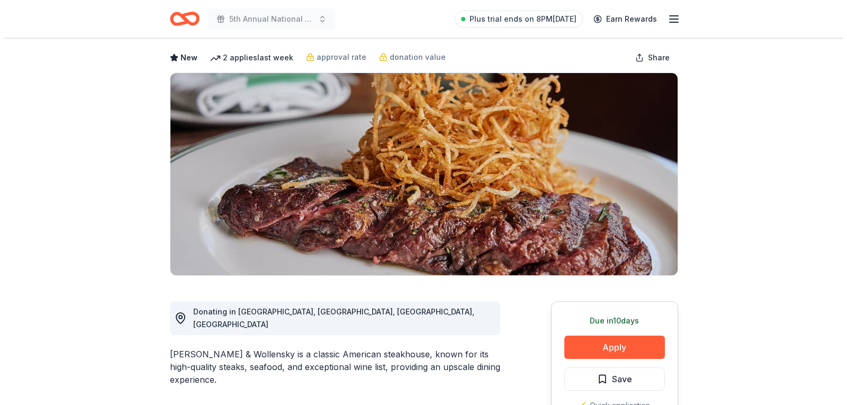
scroll to position [53, 0]
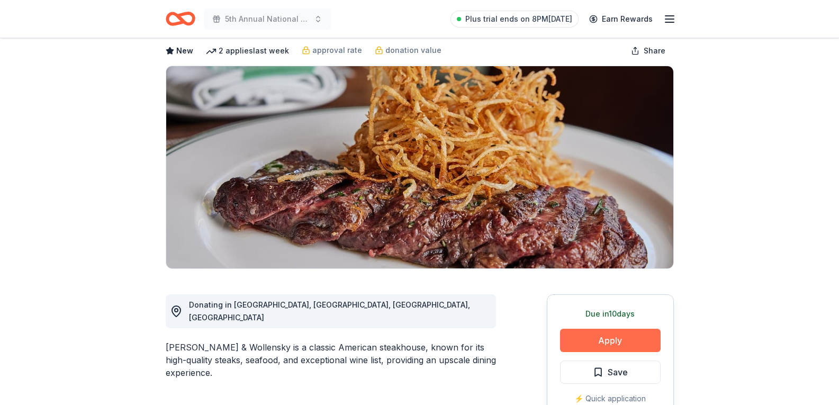
click at [609, 338] on button "Apply" at bounding box center [610, 340] width 101 height 23
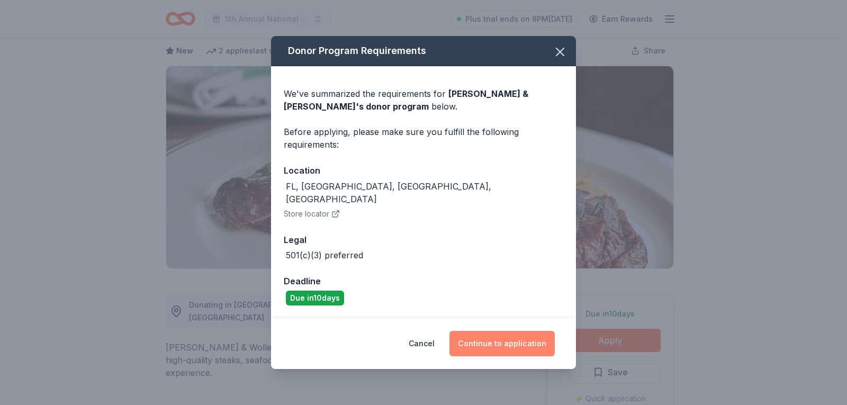
click at [497, 343] on button "Continue to application" at bounding box center [501, 343] width 105 height 25
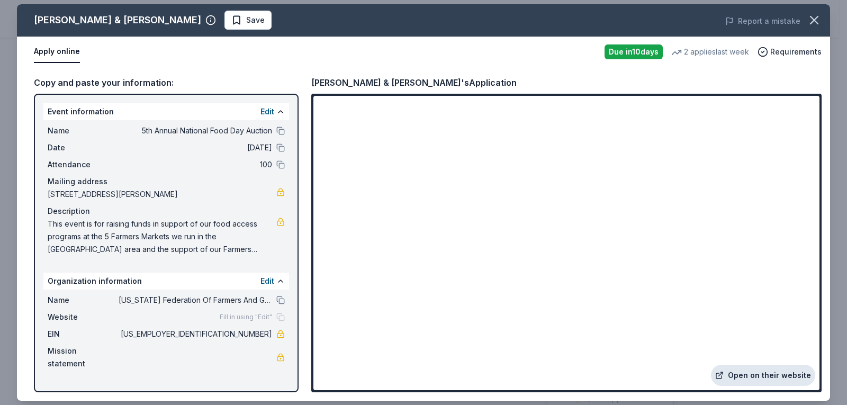
click at [755, 375] on link "Open on their website" at bounding box center [763, 375] width 104 height 21
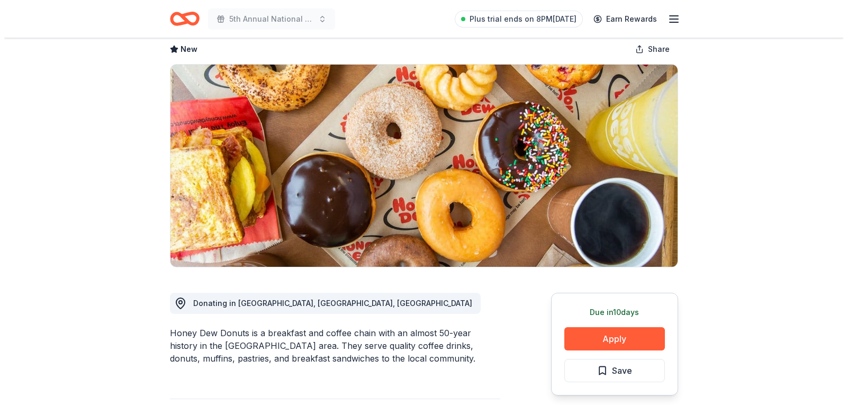
scroll to position [53, 0]
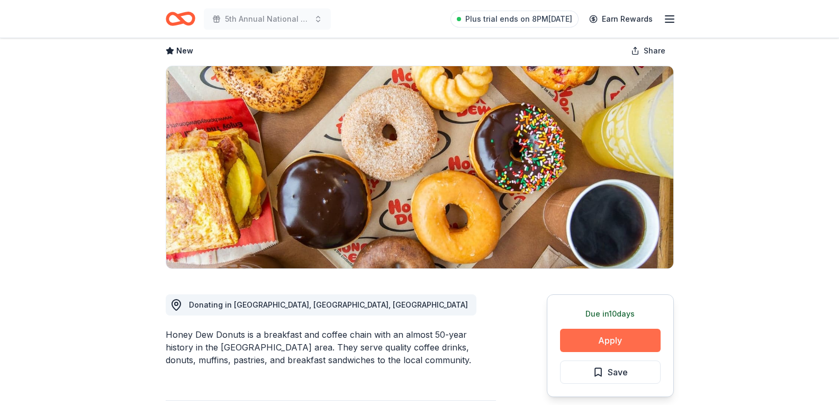
click at [604, 341] on button "Apply" at bounding box center [610, 340] width 101 height 23
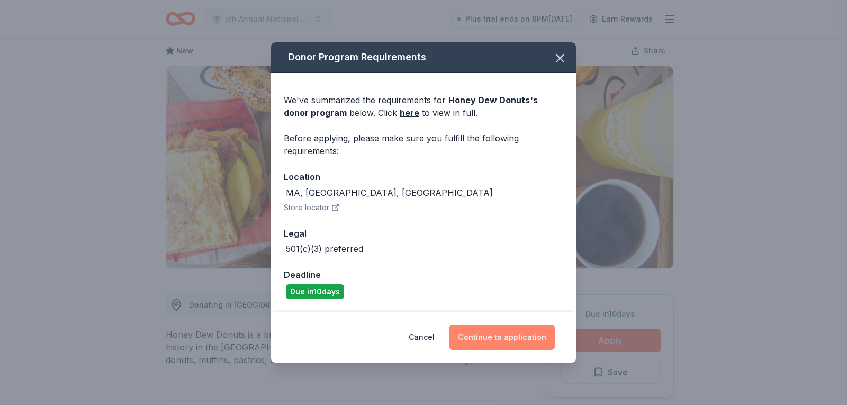
click at [507, 336] on button "Continue to application" at bounding box center [501, 336] width 105 height 25
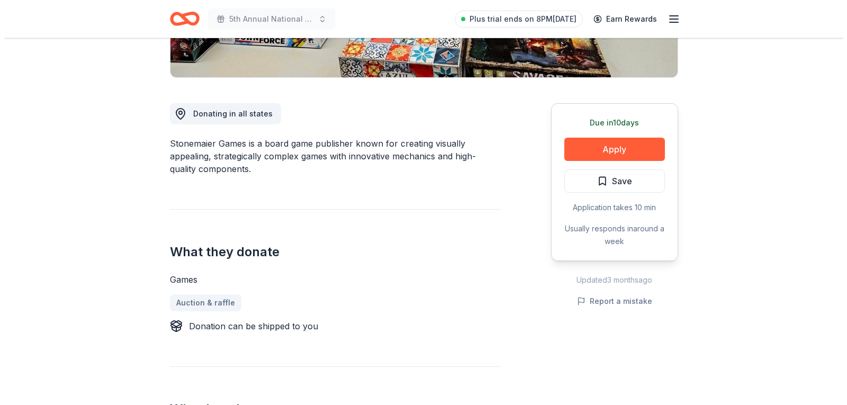
scroll to position [265, 0]
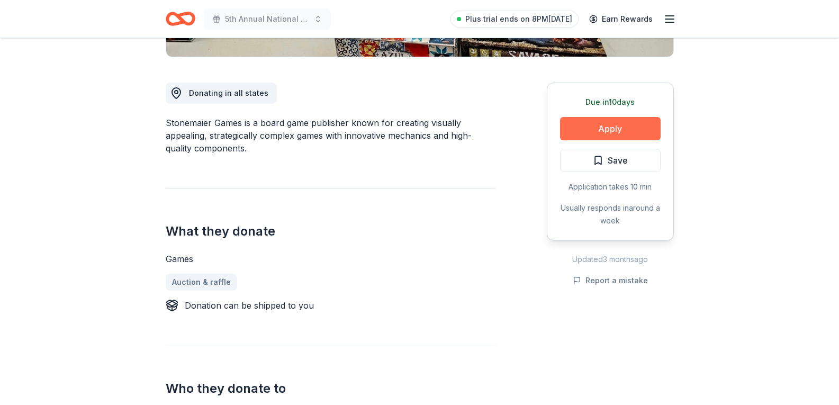
click at [619, 130] on button "Apply" at bounding box center [610, 128] width 101 height 23
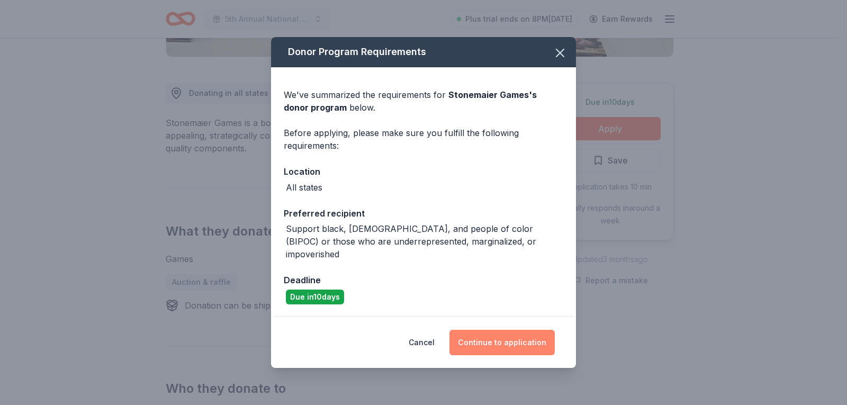
click at [528, 338] on button "Continue to application" at bounding box center [501, 342] width 105 height 25
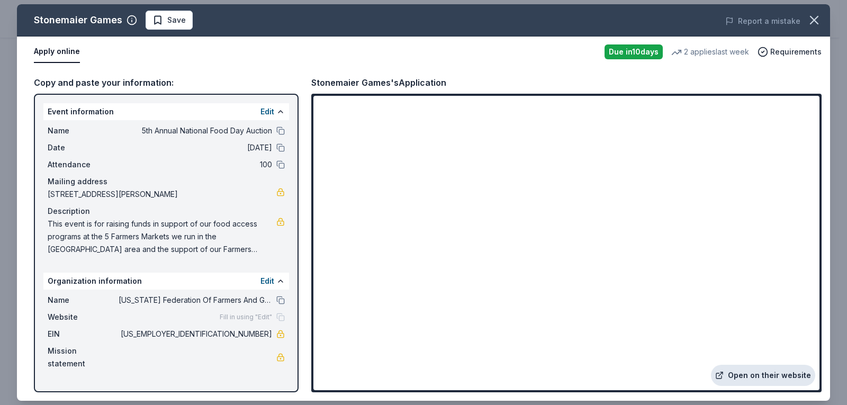
click at [764, 375] on link "Open on their website" at bounding box center [763, 375] width 104 height 21
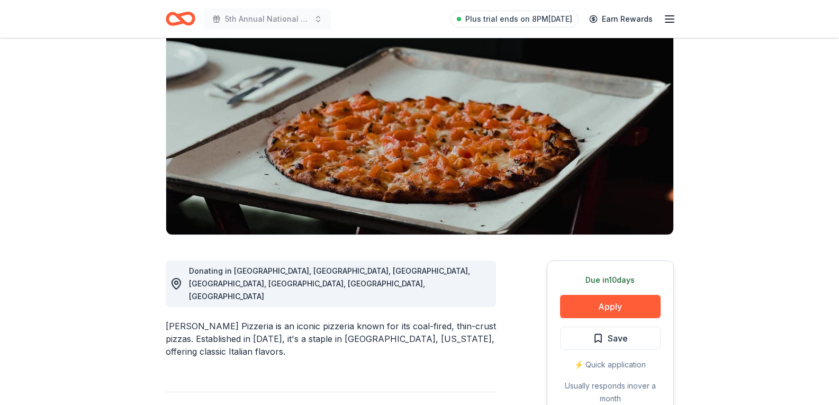
scroll to position [106, 0]
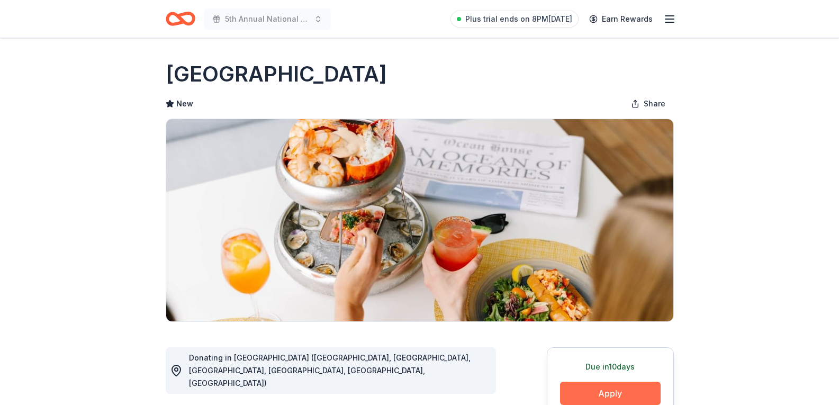
click at [613, 394] on button "Apply" at bounding box center [610, 393] width 101 height 23
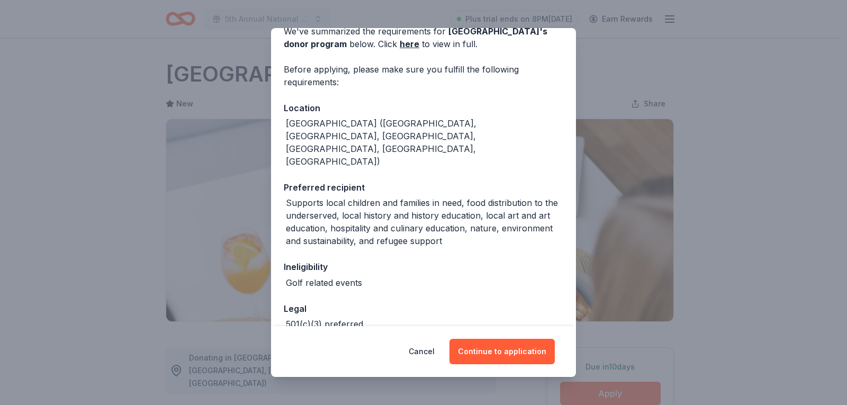
scroll to position [77, 0]
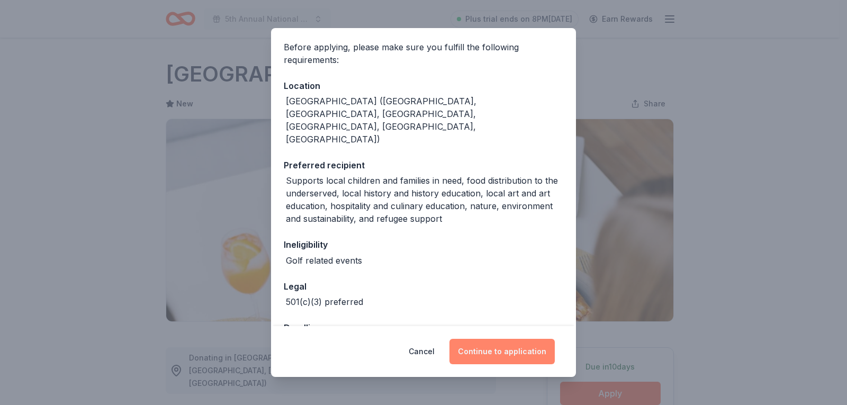
click at [501, 351] on button "Continue to application" at bounding box center [501, 351] width 105 height 25
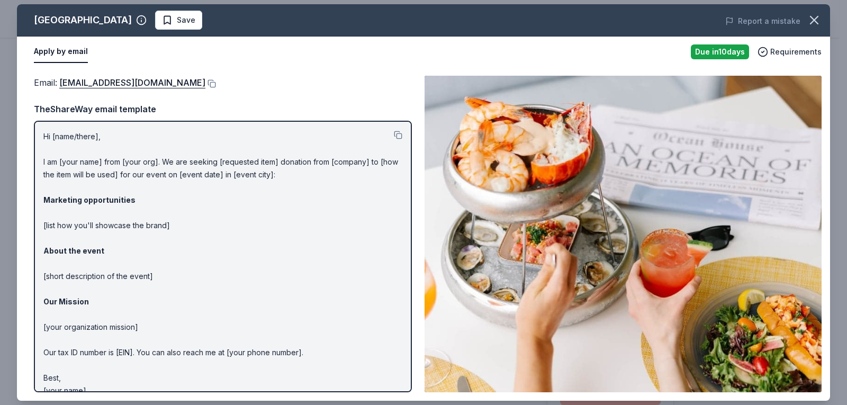
click at [312, 85] on div "Email : [EMAIL_ADDRESS][DOMAIN_NAME]" at bounding box center [223, 83] width 378 height 14
click at [135, 84] on link "VictoriaW@OHCollection.com" at bounding box center [132, 83] width 146 height 14
click at [205, 82] on button at bounding box center [210, 83] width 11 height 8
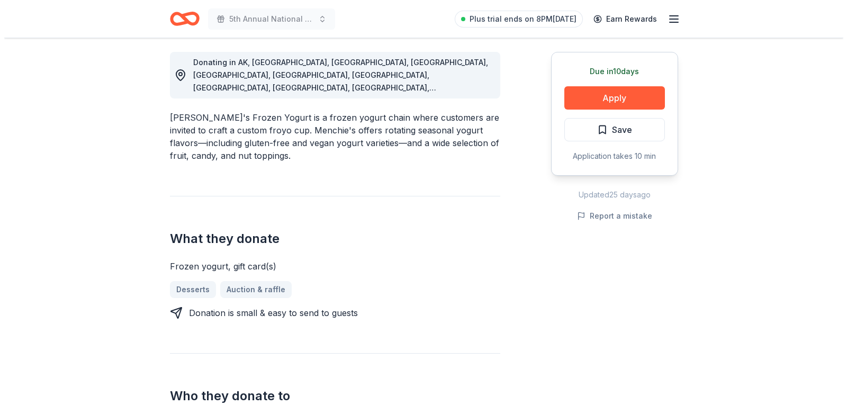
scroll to position [318, 0]
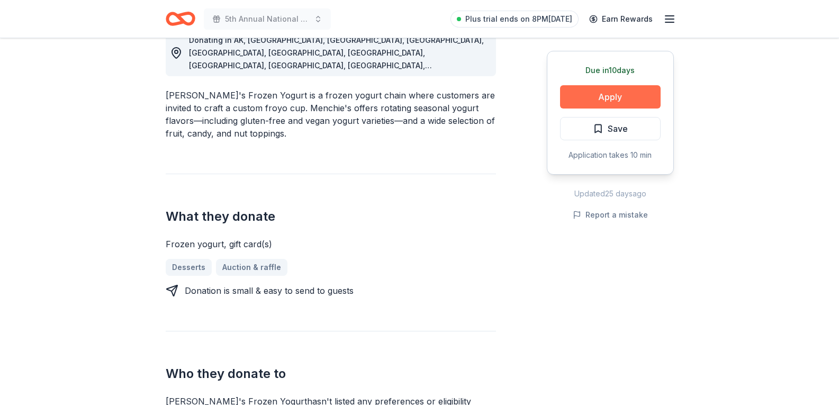
click at [629, 99] on button "Apply" at bounding box center [610, 96] width 101 height 23
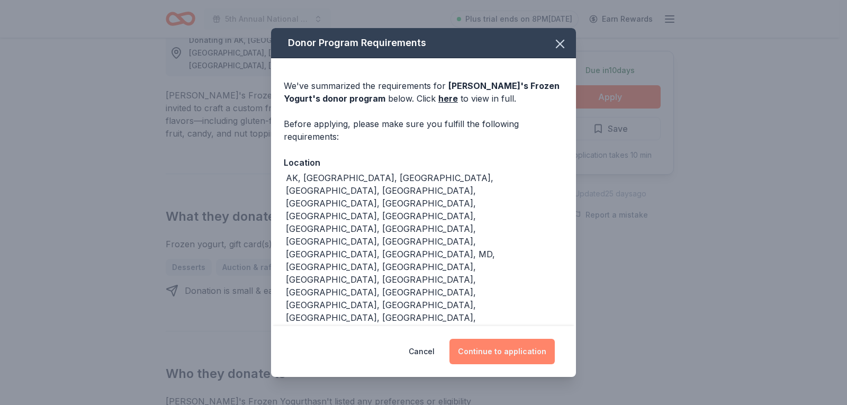
click at [510, 339] on button "Continue to application" at bounding box center [501, 351] width 105 height 25
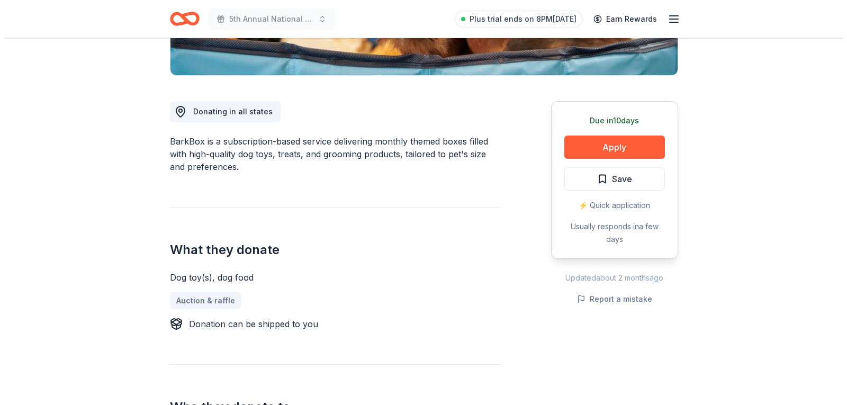
scroll to position [265, 0]
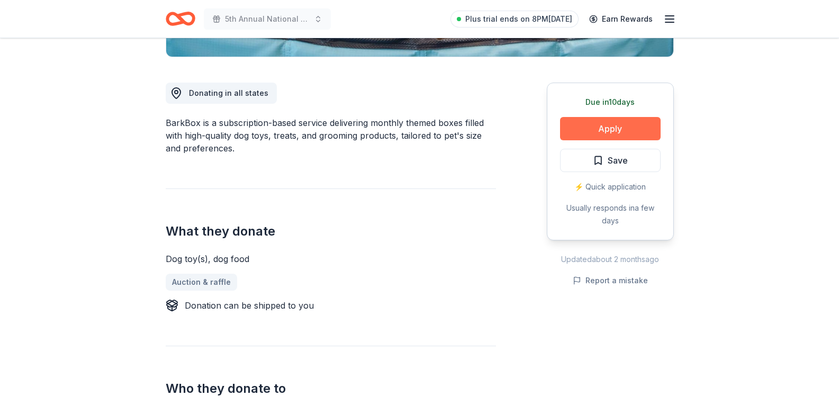
click at [605, 127] on button "Apply" at bounding box center [610, 128] width 101 height 23
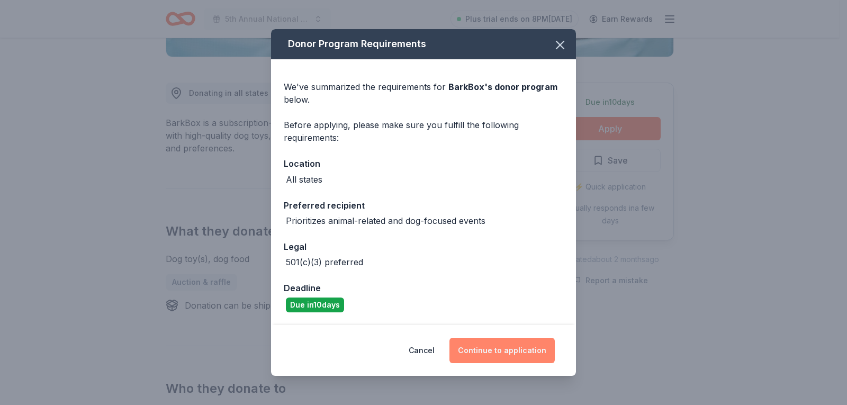
click at [507, 348] on button "Continue to application" at bounding box center [501, 350] width 105 height 25
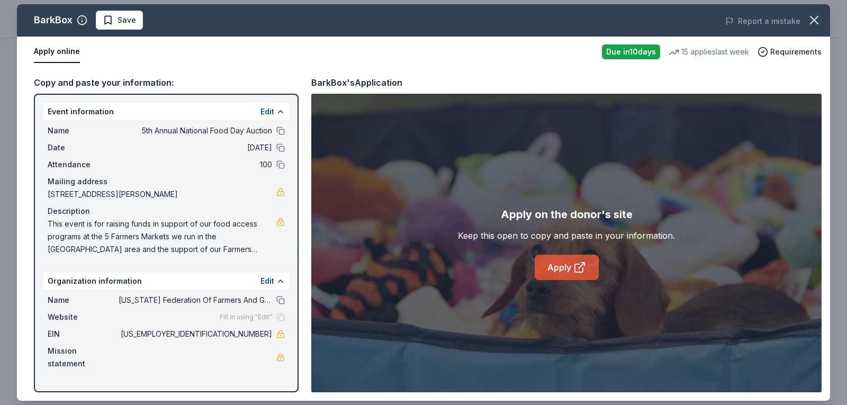
click at [565, 275] on link "Apply" at bounding box center [567, 267] width 64 height 25
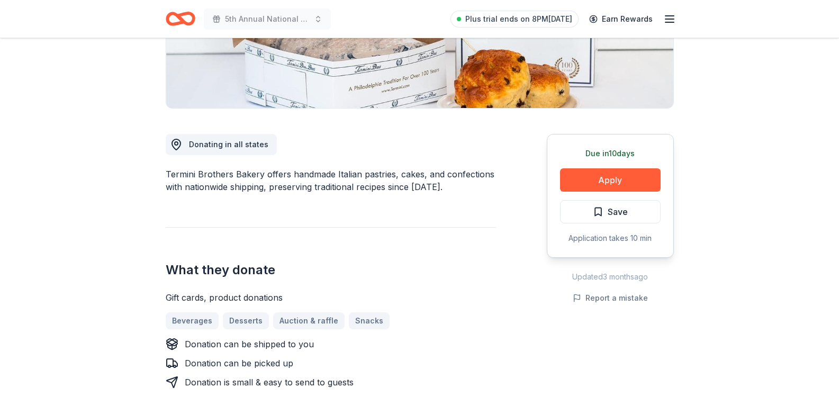
scroll to position [53, 0]
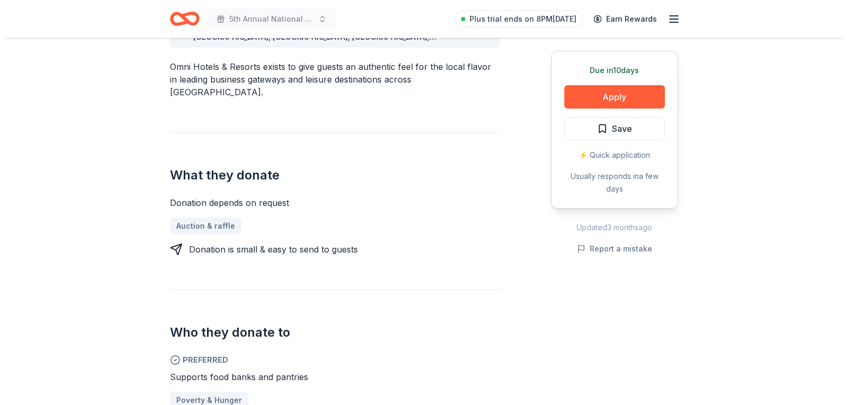
scroll to position [371, 0]
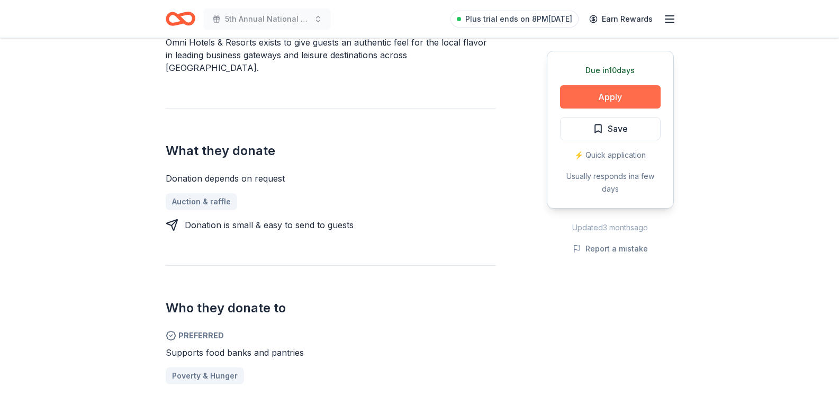
click at [631, 95] on button "Apply" at bounding box center [610, 96] width 101 height 23
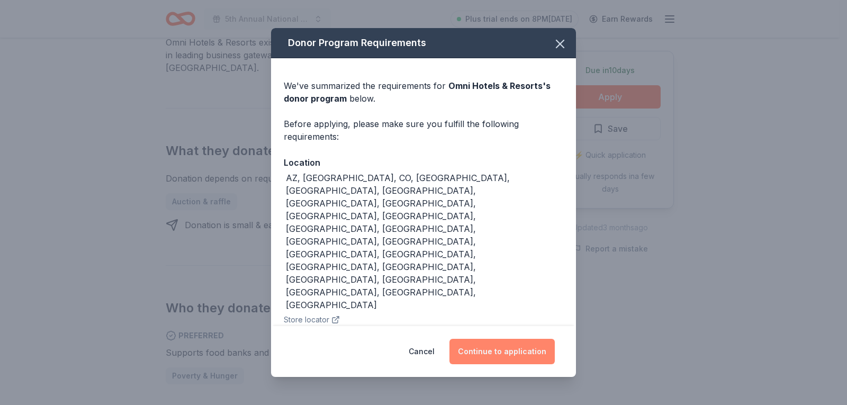
click at [487, 341] on button "Continue to application" at bounding box center [501, 351] width 105 height 25
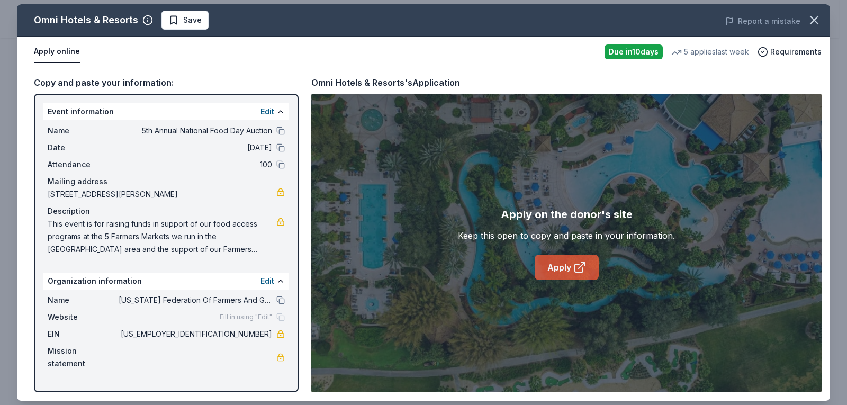
click at [558, 268] on link "Apply" at bounding box center [567, 267] width 64 height 25
click at [553, 266] on link "Apply" at bounding box center [567, 267] width 64 height 25
